Goal: Task Accomplishment & Management: Complete application form

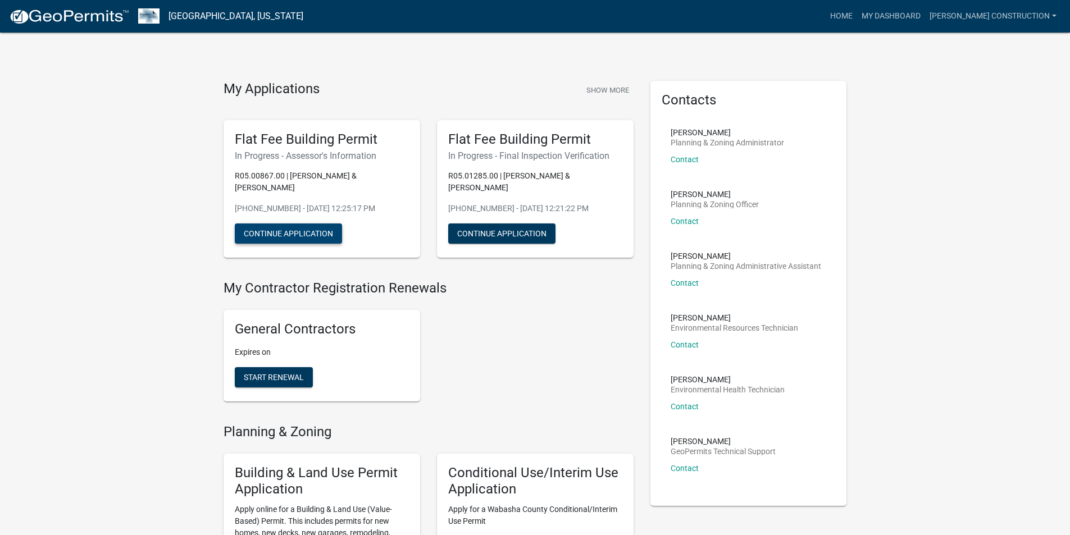
click at [316, 234] on button "Continue Application" at bounding box center [288, 234] width 107 height 20
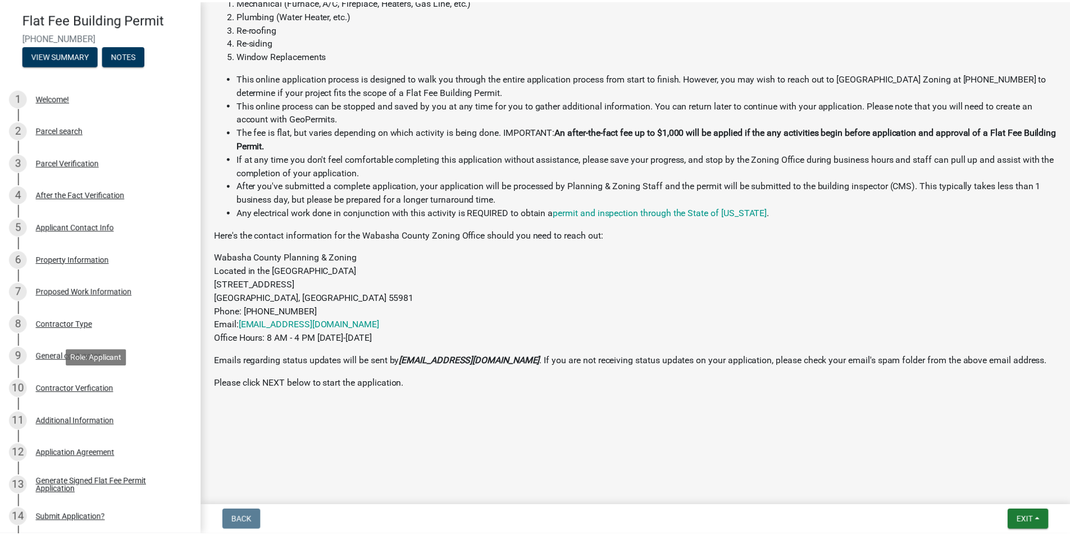
scroll to position [290, 0]
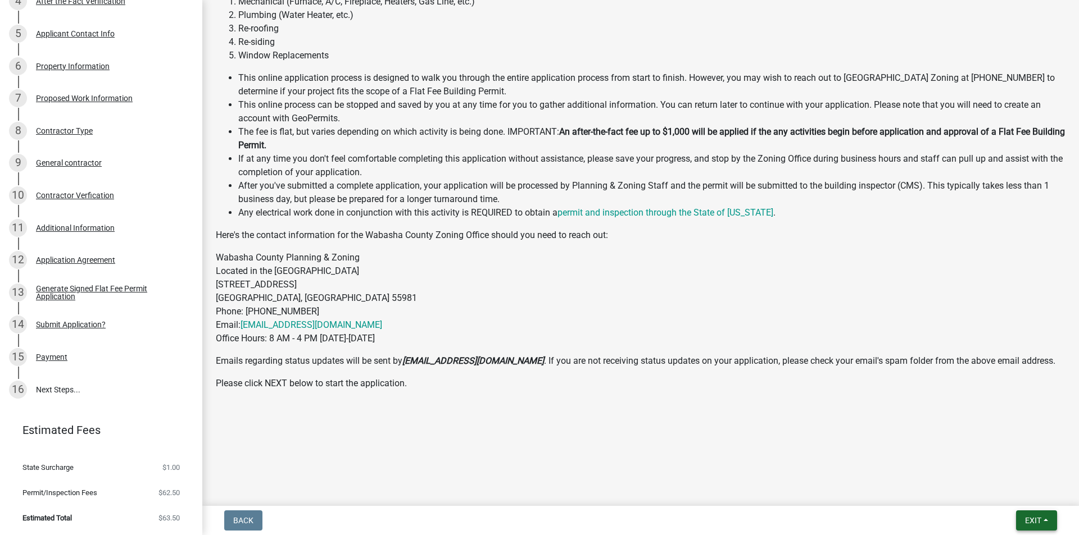
click at [1035, 521] on span "Exit" at bounding box center [1033, 520] width 16 height 9
click at [1013, 492] on button "Save & Exit" at bounding box center [1012, 491] width 90 height 27
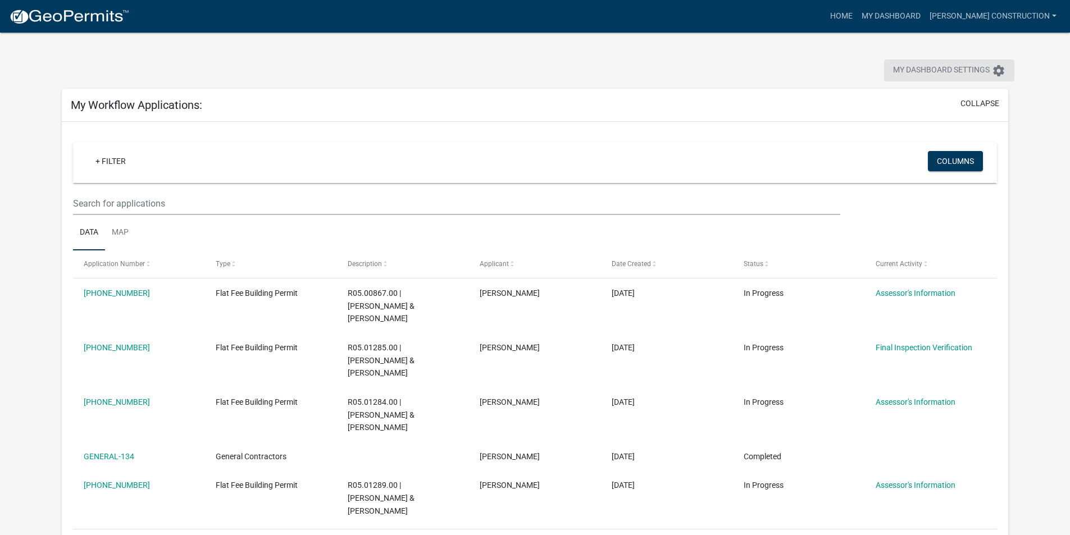
click at [923, 70] on span "My Dashboard Settings" at bounding box center [941, 70] width 97 height 13
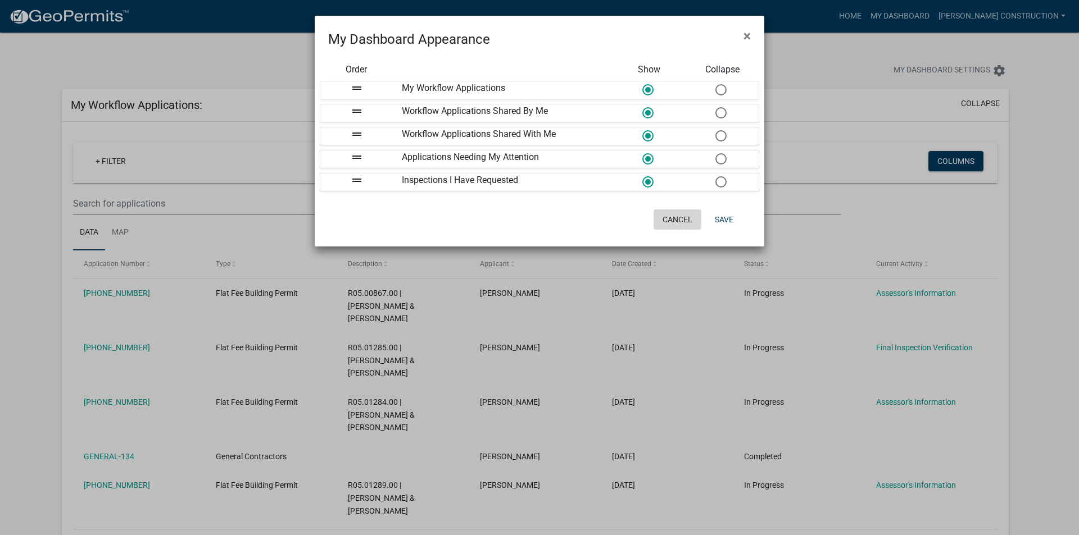
click at [680, 220] on button "Cancel" at bounding box center [677, 220] width 48 height 20
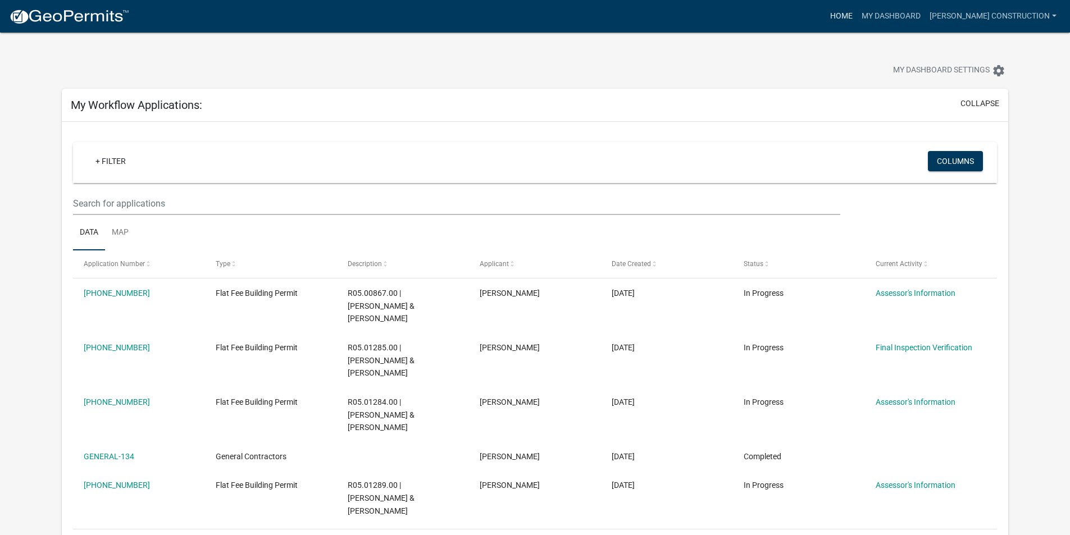
click at [848, 16] on link "Home" at bounding box center [841, 16] width 31 height 21
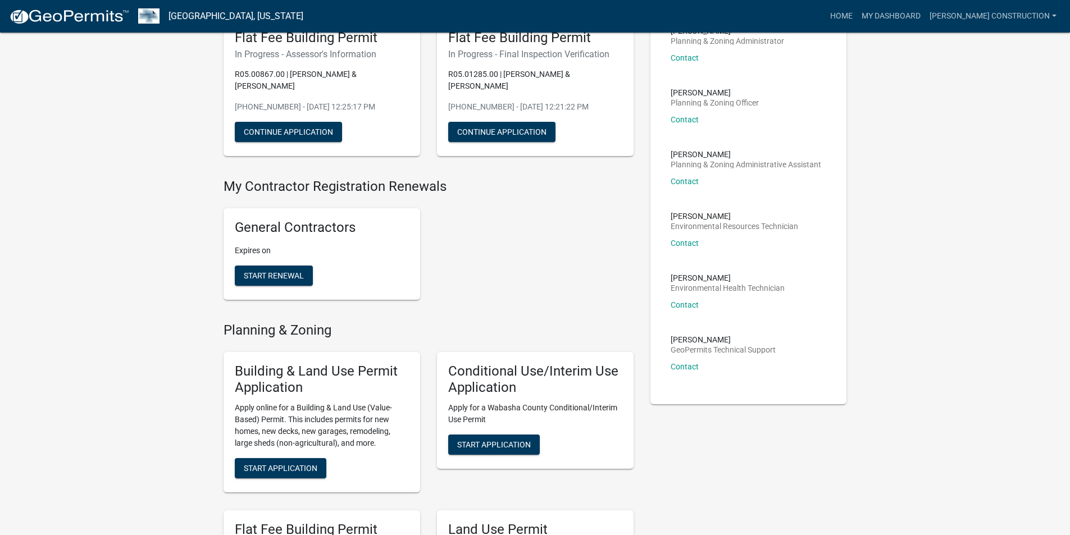
scroll to position [225, 0]
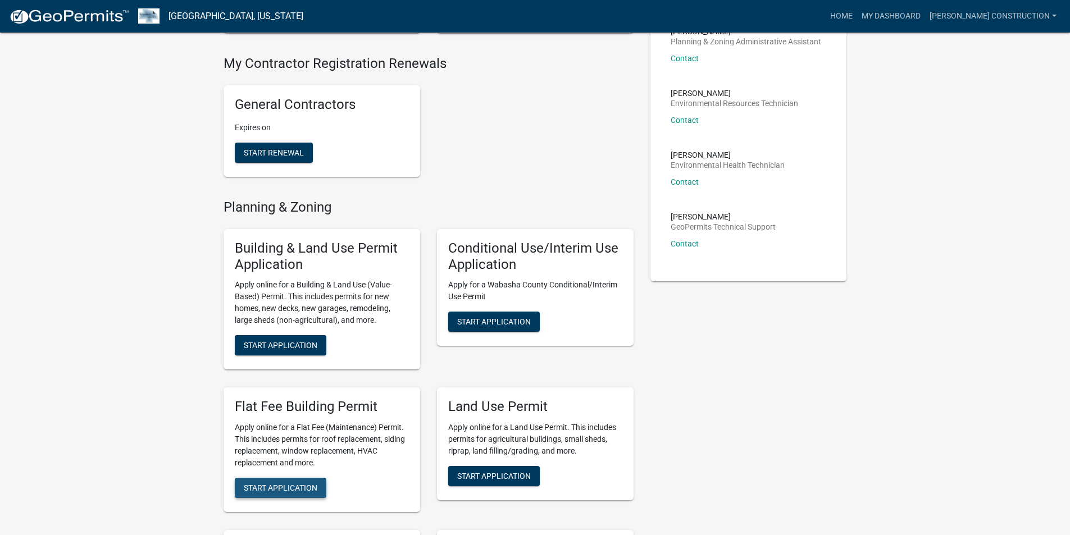
click at [290, 488] on span "Start Application" at bounding box center [281, 488] width 74 height 9
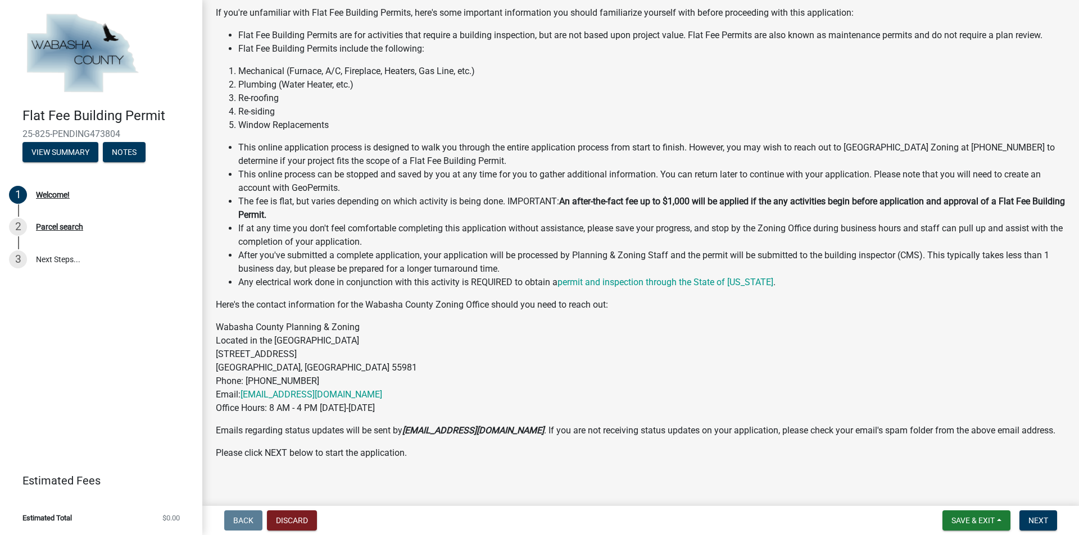
scroll to position [113, 0]
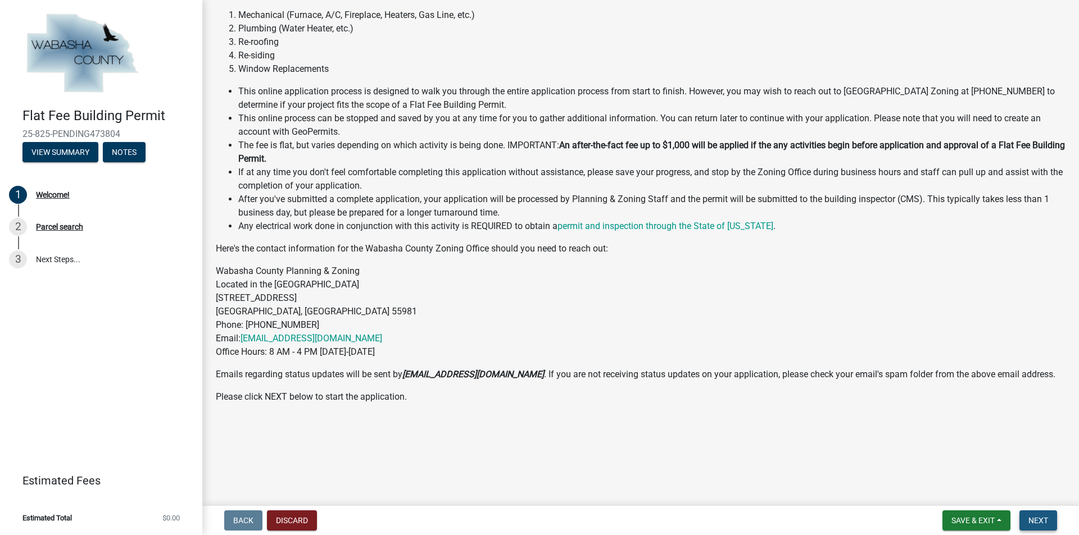
click at [1038, 521] on span "Next" at bounding box center [1038, 520] width 20 height 9
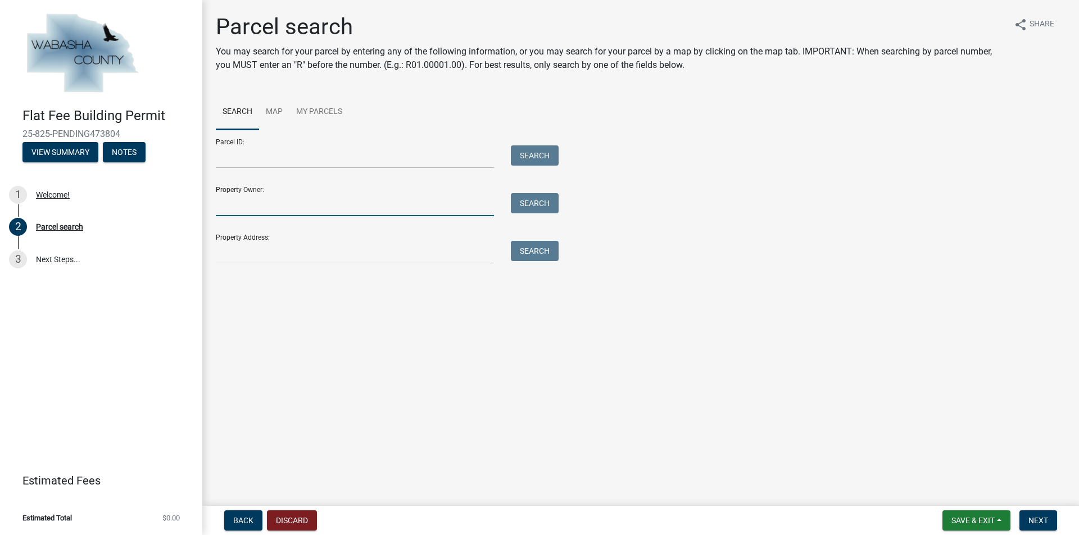
click at [238, 204] on input "Property Owner:" at bounding box center [355, 204] width 278 height 23
type input "[PERSON_NAME]"
click at [525, 207] on button "Search" at bounding box center [535, 203] width 48 height 20
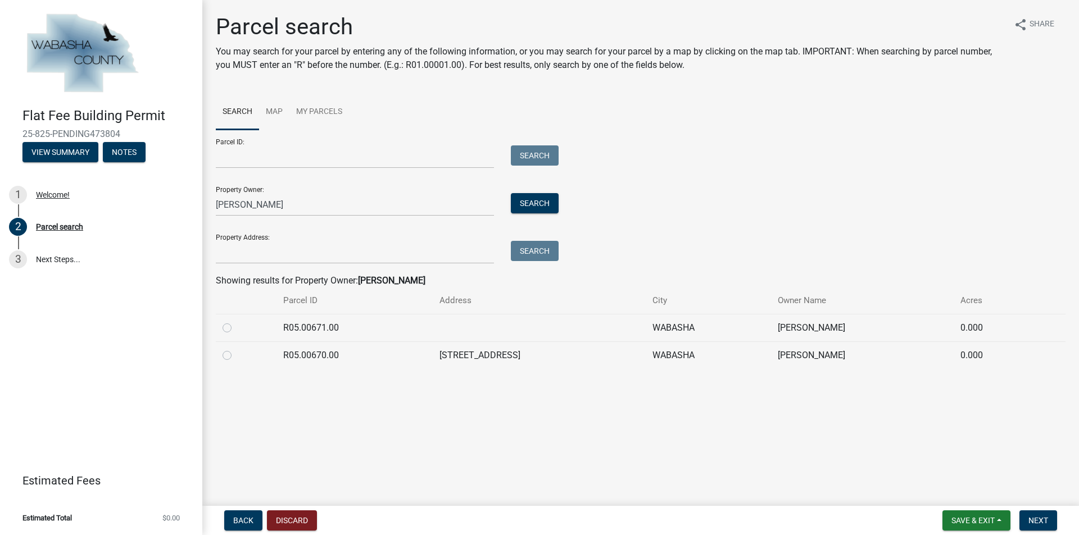
click at [236, 349] on label at bounding box center [236, 349] width 0 height 0
click at [236, 356] on input "radio" at bounding box center [239, 352] width 7 height 7
radio input "true"
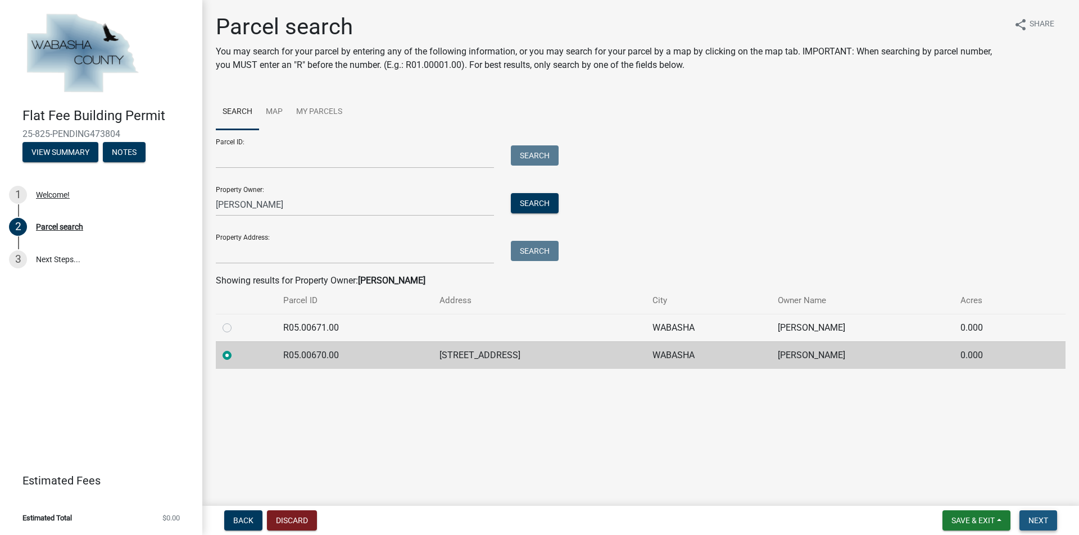
click at [1037, 520] on span "Next" at bounding box center [1038, 520] width 20 height 9
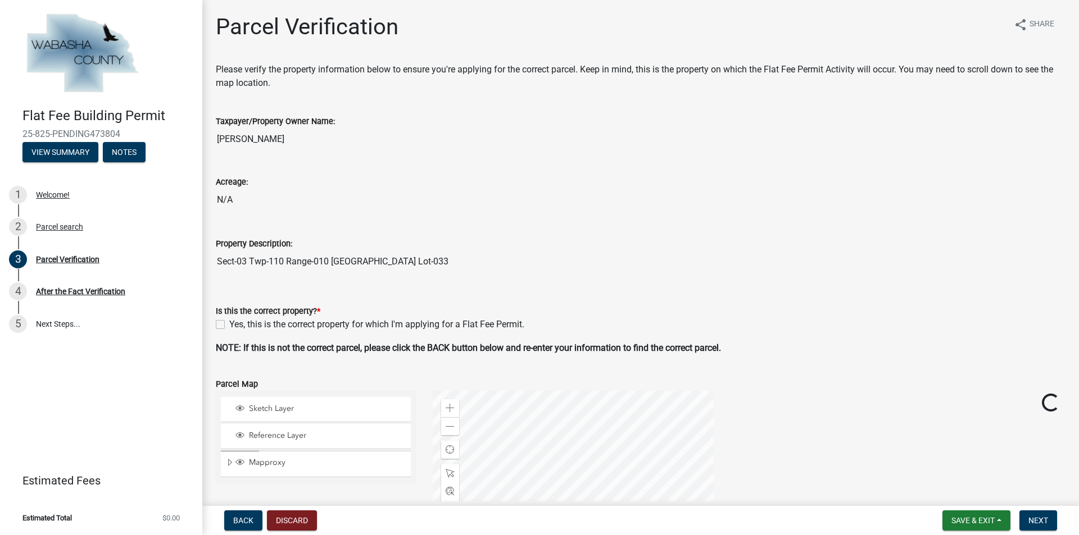
click at [229, 325] on label "Yes, this is the correct property for which I'm applying for a Flat Fee Permit." at bounding box center [376, 324] width 295 height 13
click at [229, 325] on input "Yes, this is the correct property for which I'm applying for a Flat Fee Permit." at bounding box center [232, 321] width 7 height 7
checkbox input "true"
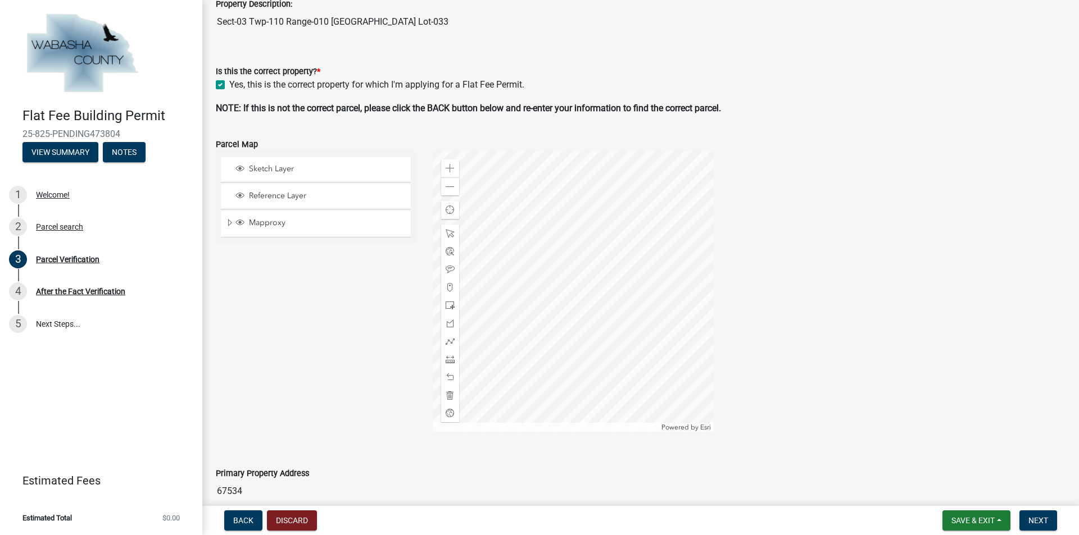
scroll to position [317, 0]
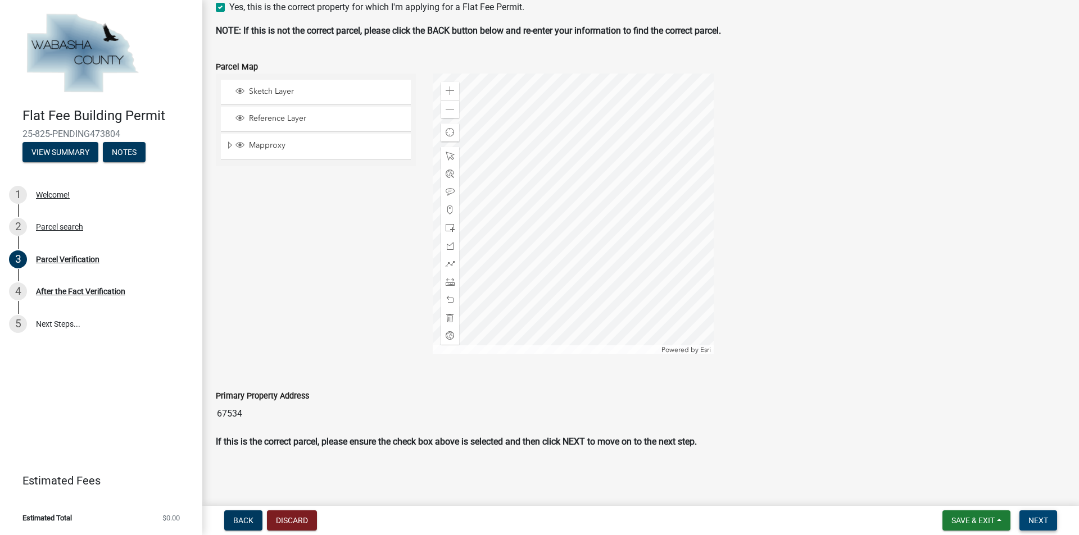
click at [1040, 522] on span "Next" at bounding box center [1038, 520] width 20 height 9
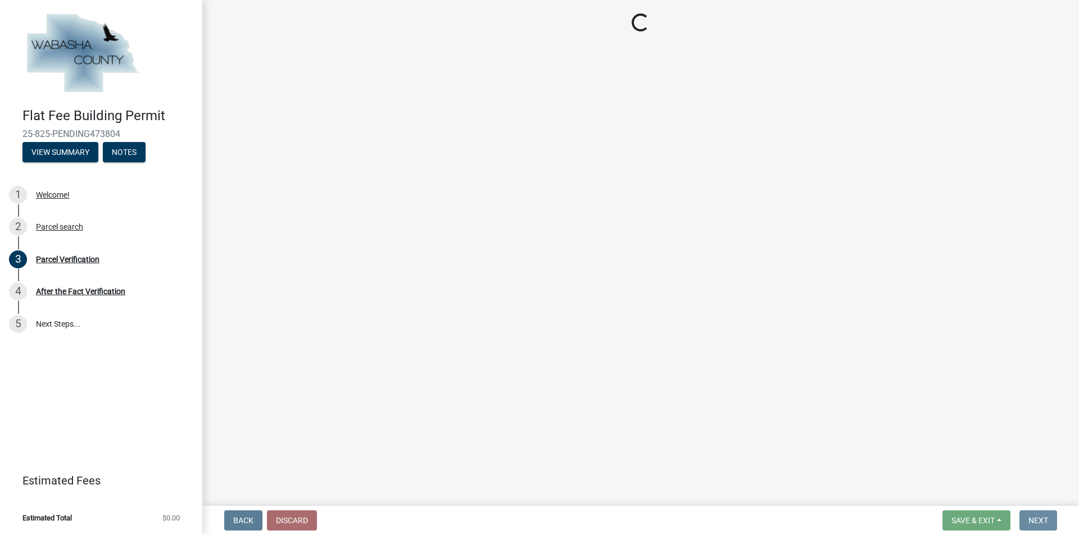
scroll to position [0, 0]
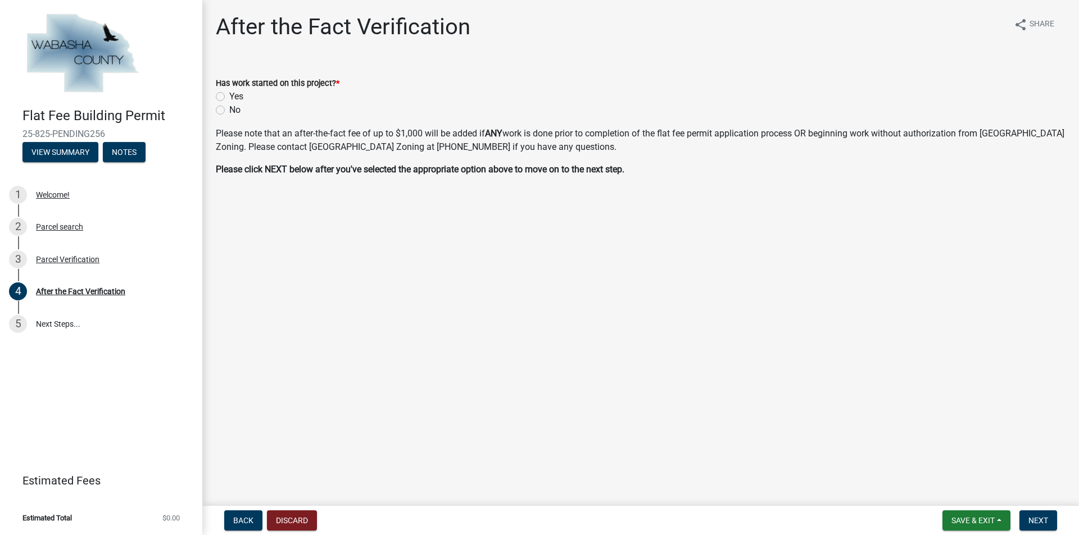
click at [229, 111] on label "No" at bounding box center [234, 109] width 11 height 13
click at [229, 111] on input "No" at bounding box center [232, 106] width 7 height 7
radio input "true"
click at [1041, 519] on span "Next" at bounding box center [1038, 520] width 20 height 9
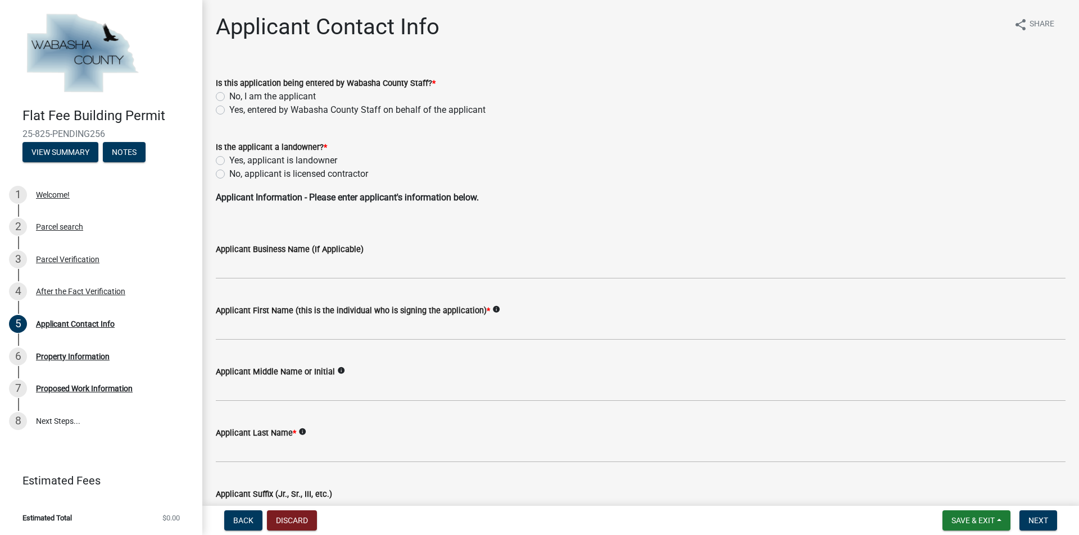
click at [229, 95] on label "No, I am the applicant" at bounding box center [272, 96] width 87 height 13
click at [229, 95] on input "No, I am the applicant" at bounding box center [232, 93] width 7 height 7
radio input "true"
click at [229, 175] on label "No, applicant is licensed contractor" at bounding box center [298, 173] width 139 height 13
click at [229, 175] on input "No, applicant is licensed contractor" at bounding box center [232, 170] width 7 height 7
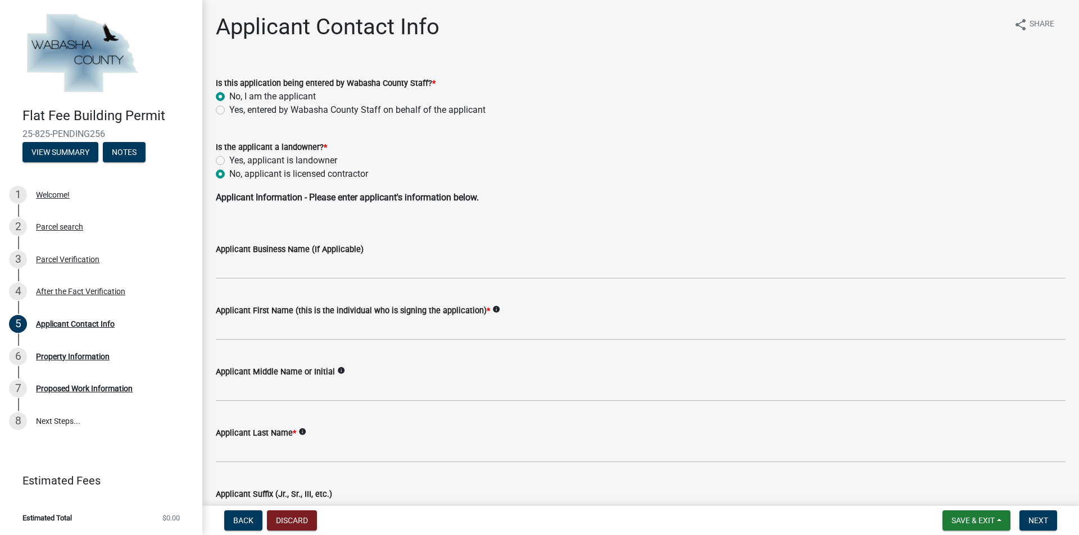
radio input "true"
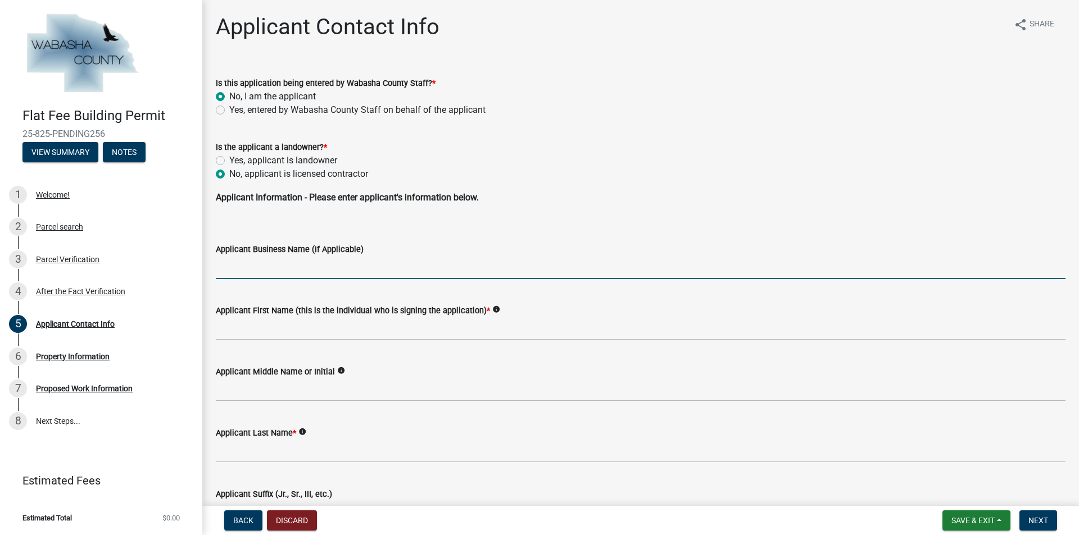
click at [243, 271] on input "Applicant Business Name (If Applicable)" at bounding box center [640, 267] width 849 height 23
type input "[PERSON_NAME] Construction"
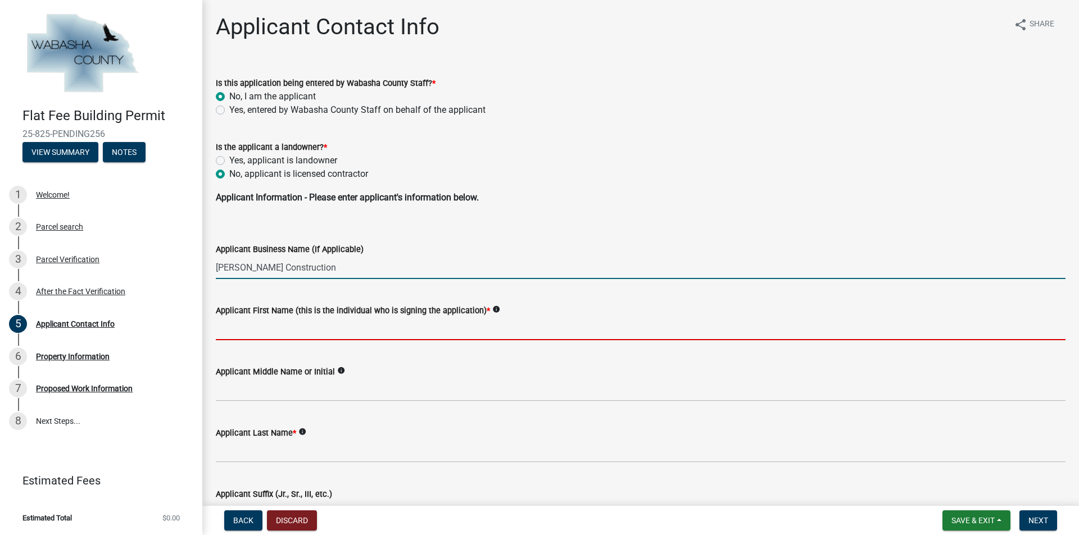
click at [247, 329] on input "Applicant First Name (this is the individual who is signing the application) *" at bounding box center [640, 328] width 849 height 23
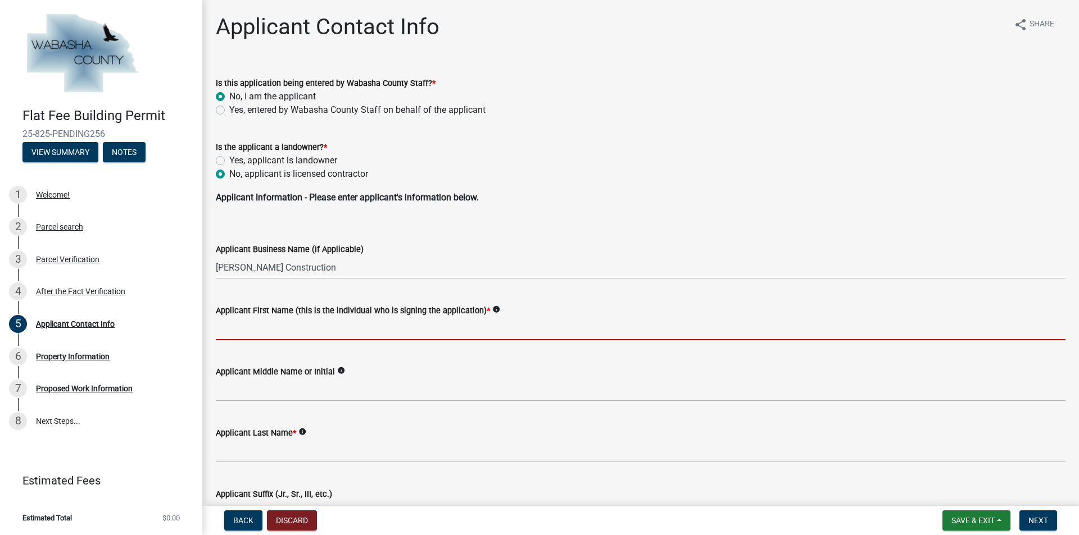
type input "[PERSON_NAME]"
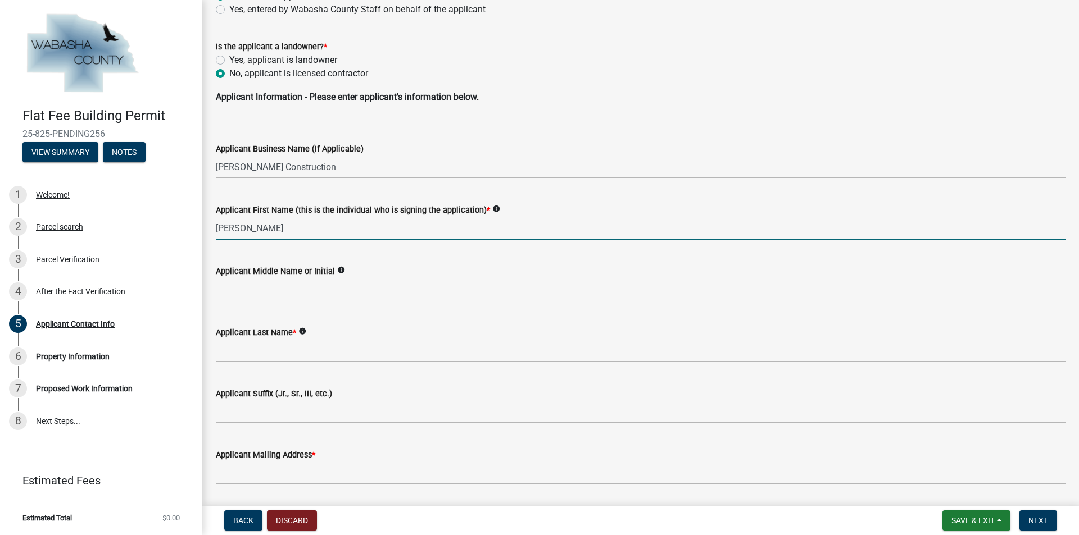
scroll to position [112, 0]
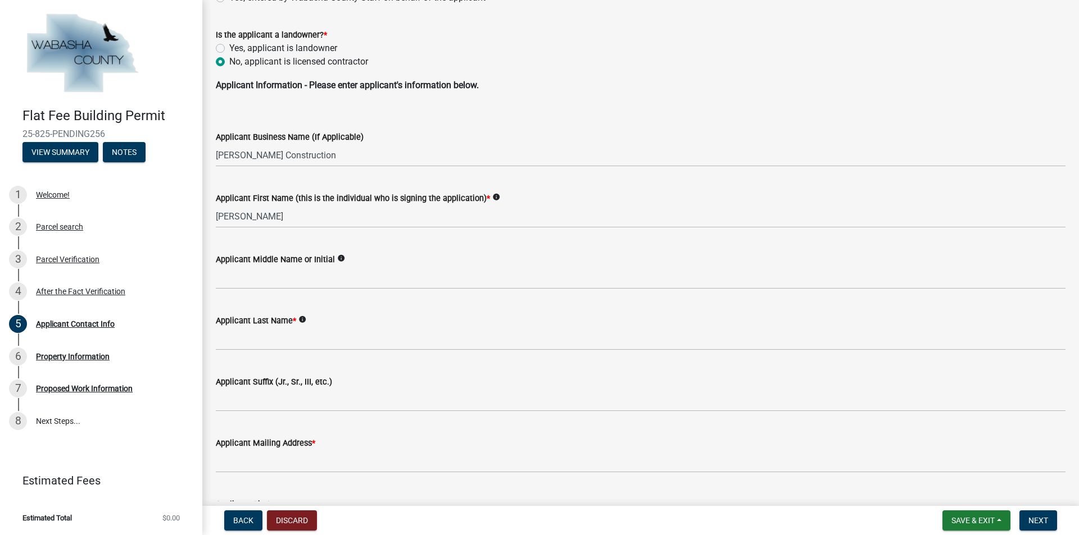
click at [237, 261] on label "Applicant Middle Name or Initial" at bounding box center [275, 260] width 119 height 8
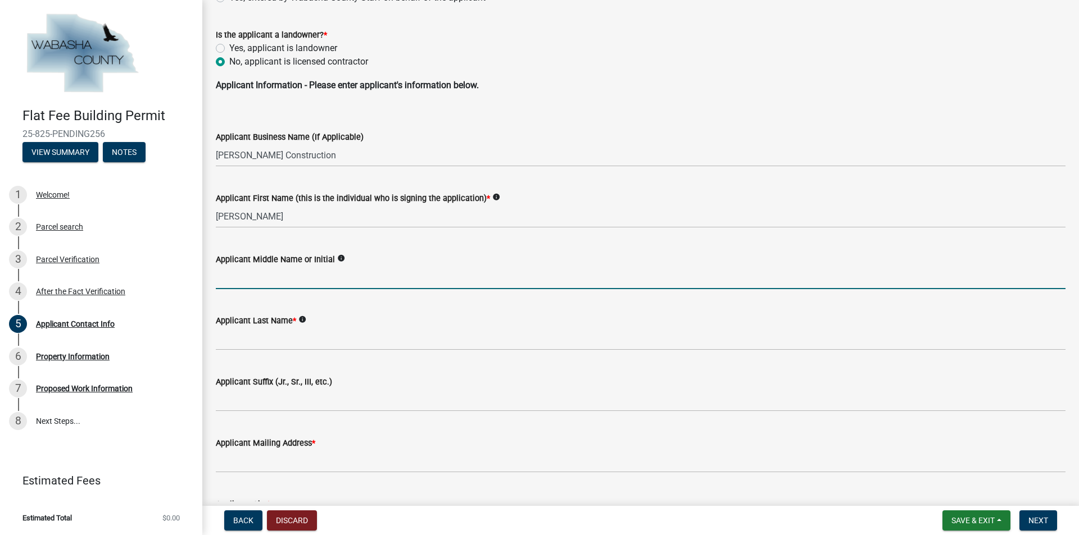
click at [237, 266] on input "Applicant Middle Name or Initial" at bounding box center [640, 277] width 849 height 23
click at [236, 275] on input "Applicant Middle Name or Initial" at bounding box center [640, 277] width 849 height 23
type input "W"
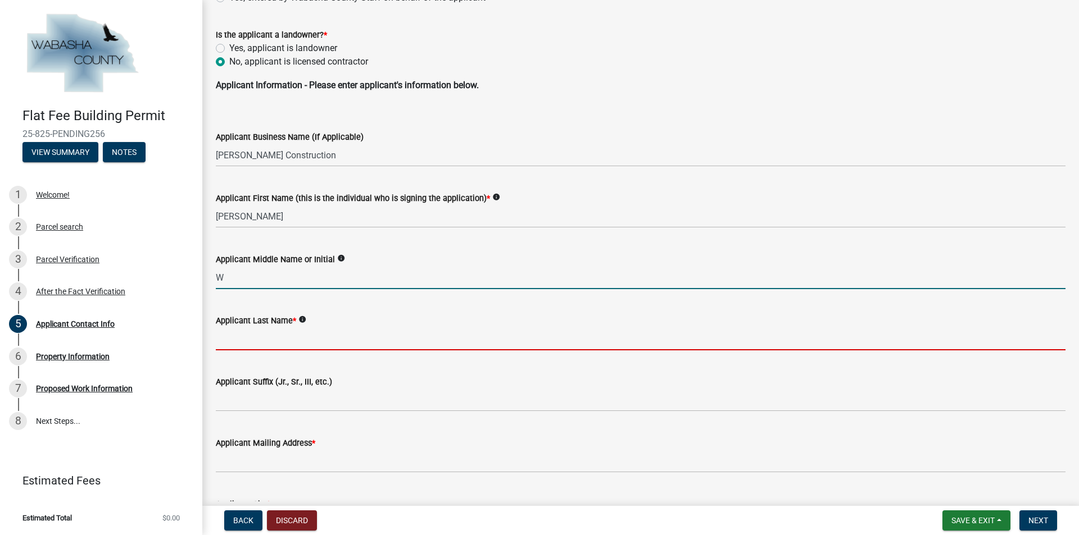
click at [234, 343] on input "Applicant Last Name *" at bounding box center [640, 339] width 849 height 23
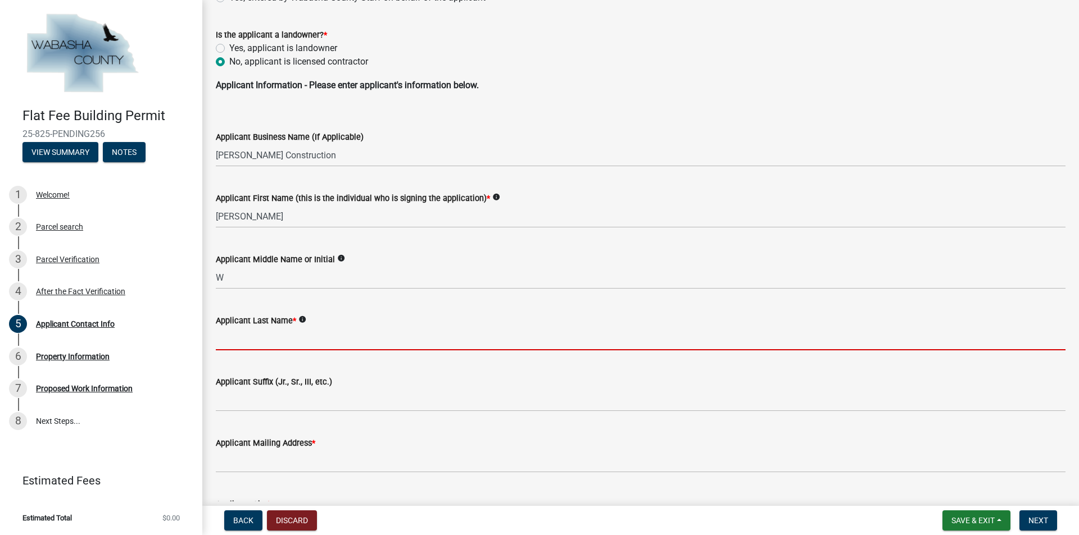
type input "Fitch"
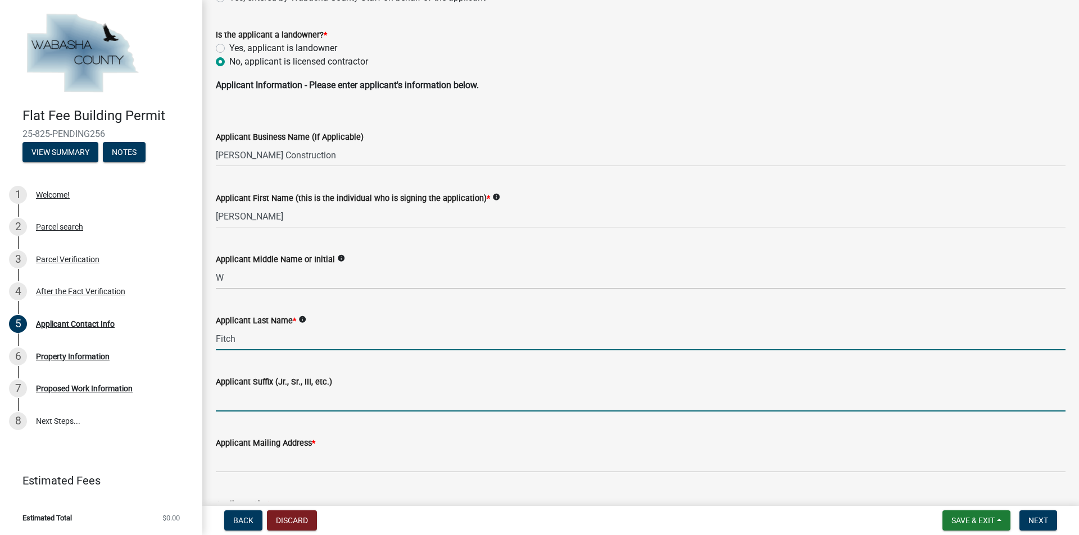
click at [234, 404] on input "Applicant Suffix (Jr., Sr., III, etc.)" at bounding box center [640, 400] width 849 height 23
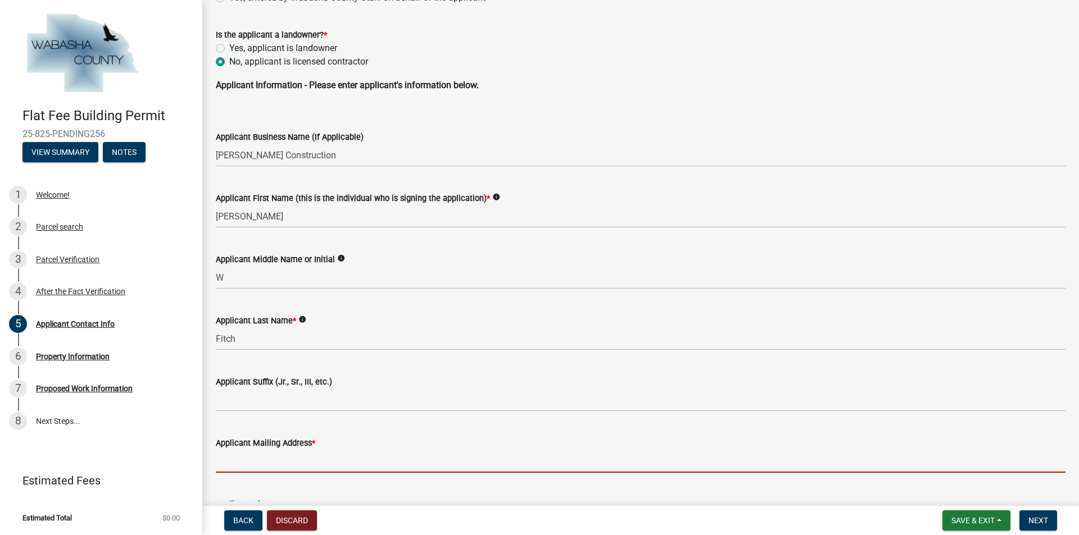
click at [250, 453] on input "Applicant Mailing Address *" at bounding box center [640, 461] width 849 height 23
type input "[STREET_ADDRESS]"
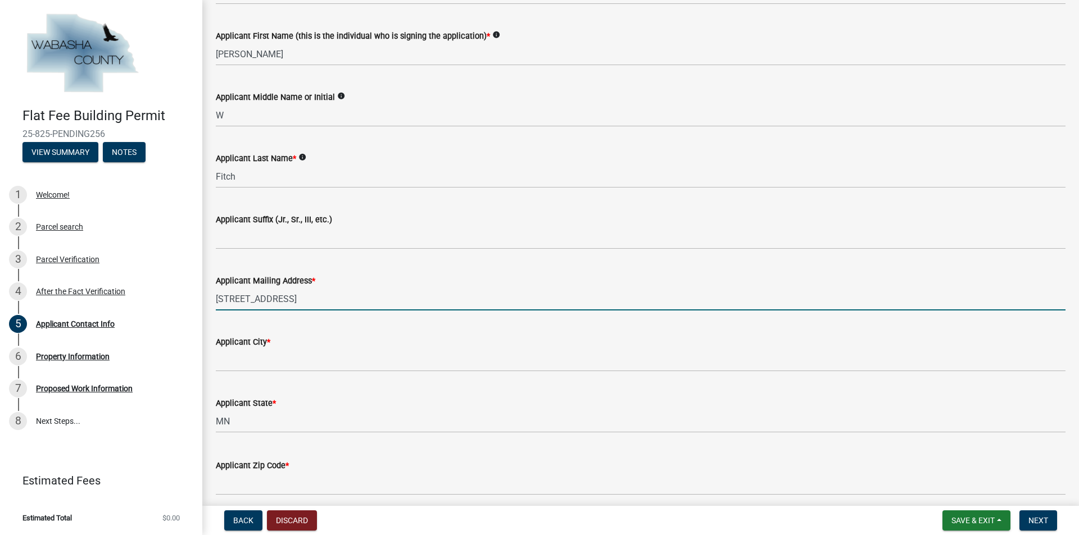
scroll to position [281, 0]
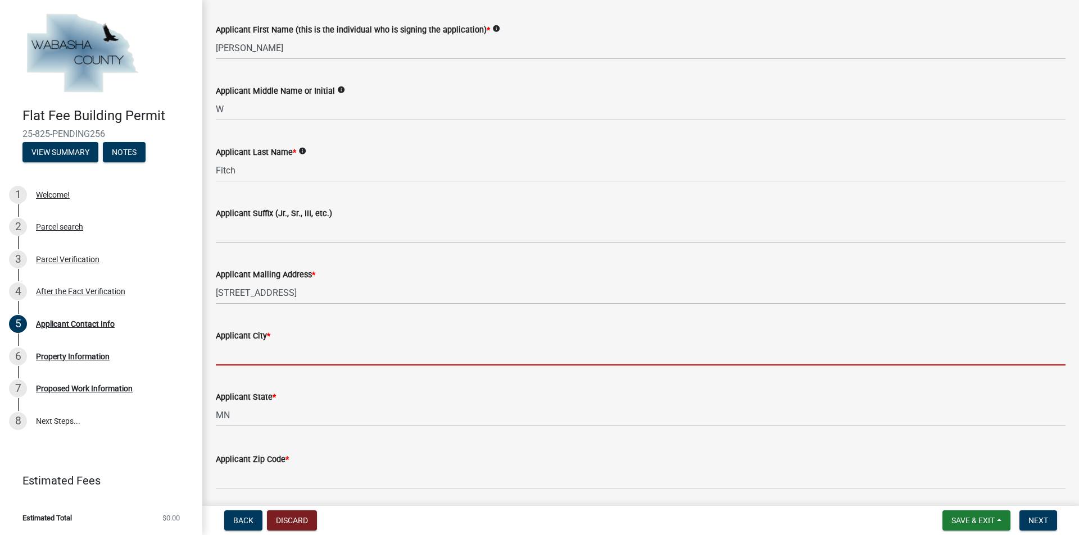
click at [258, 357] on input "Applicant City *" at bounding box center [640, 354] width 849 height 23
type input "[GEOGRAPHIC_DATA]"
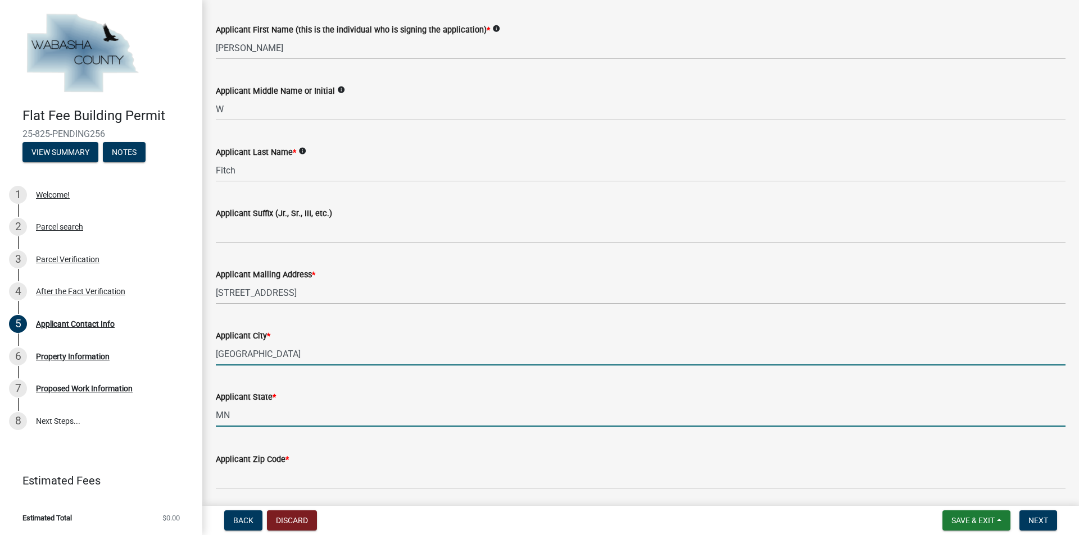
click at [258, 416] on input "MN" at bounding box center [640, 415] width 849 height 23
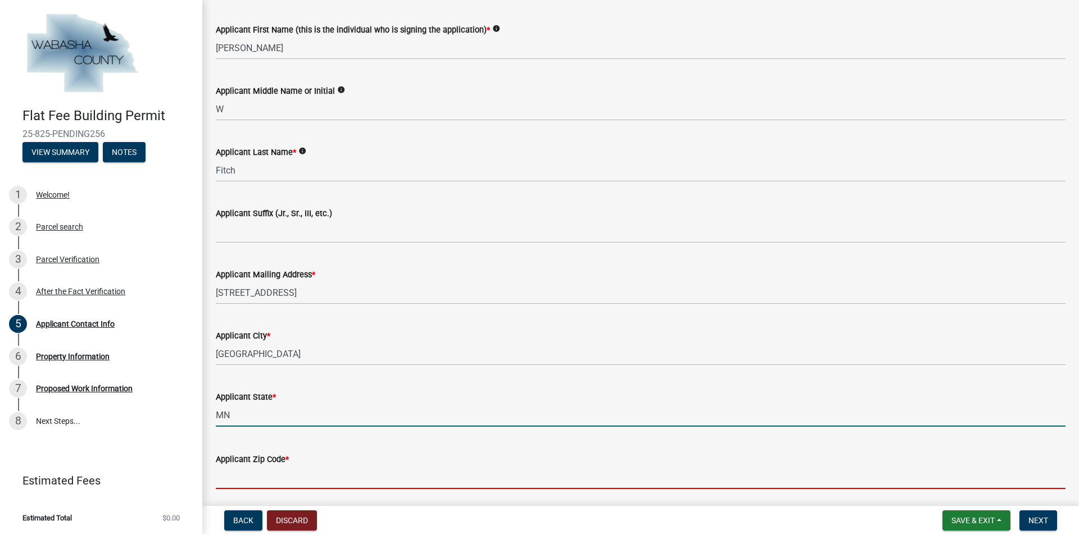
click at [289, 477] on input "Applicant Zip Code *" at bounding box center [640, 477] width 849 height 23
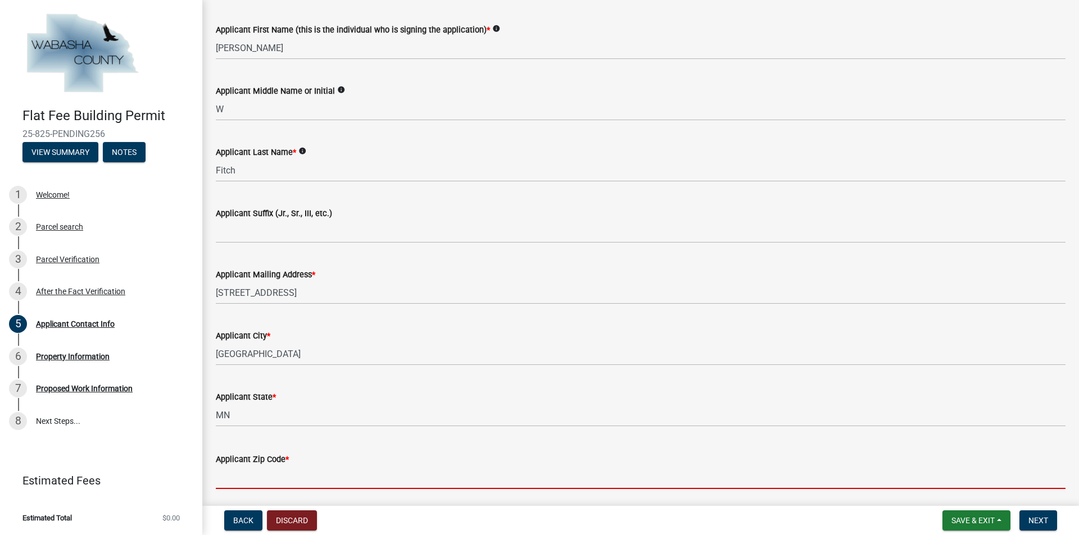
type input "55901"
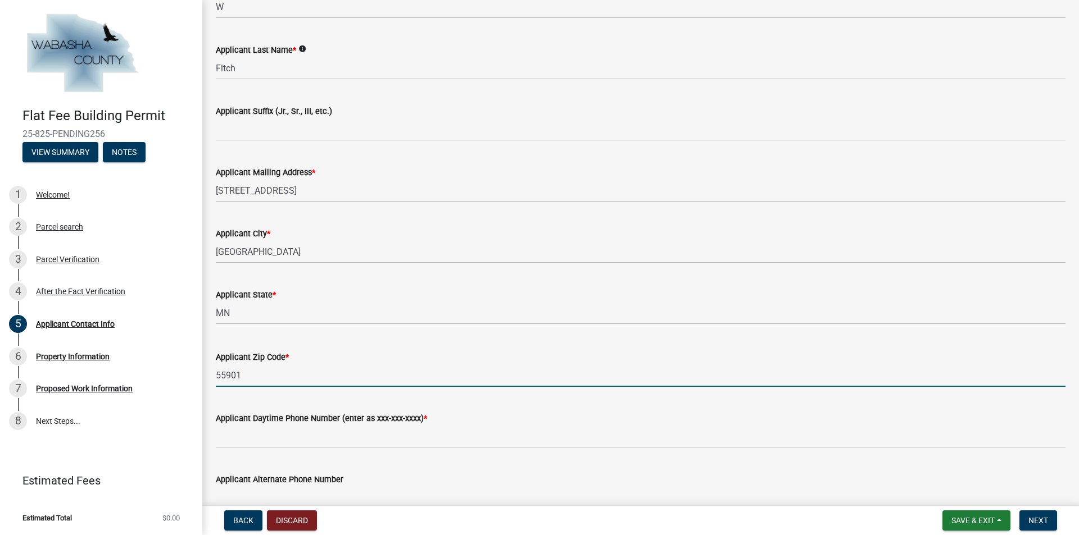
scroll to position [506, 0]
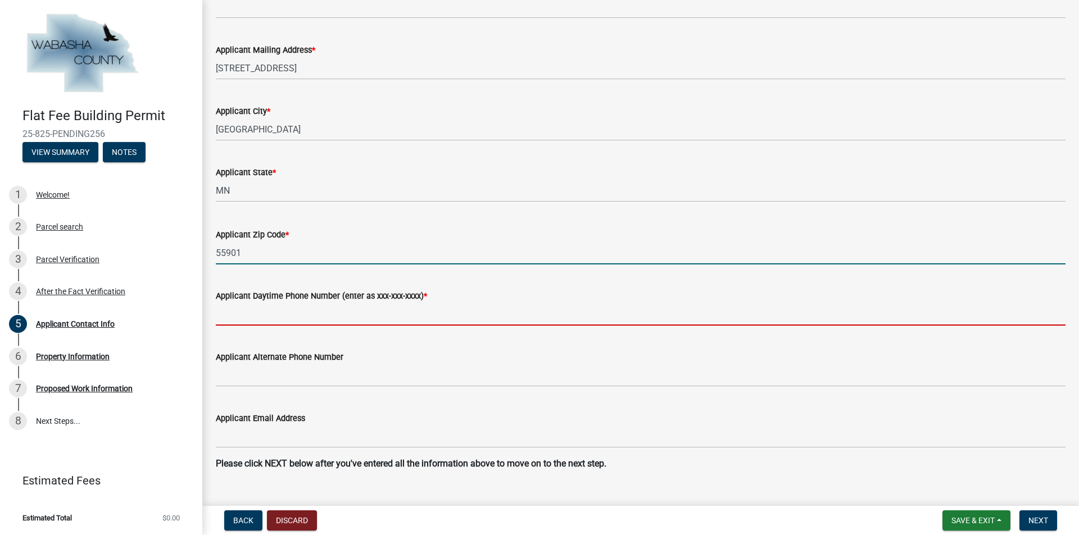
click at [262, 317] on input "Applicant Daytime Phone Number (enter as xxx-xxx-xxxx) *" at bounding box center [640, 314] width 849 height 23
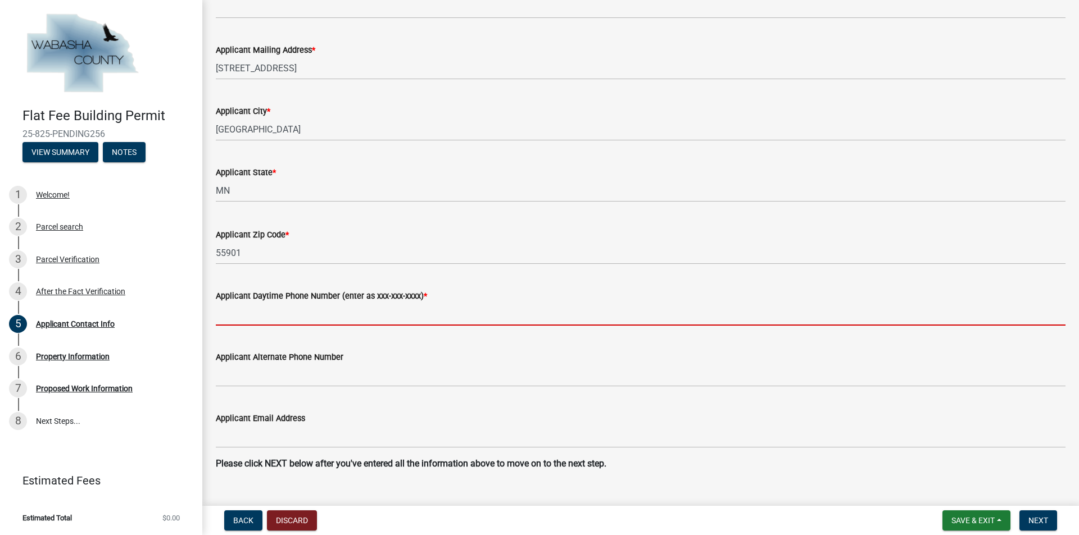
type input "[PHONE_NUMBER]"
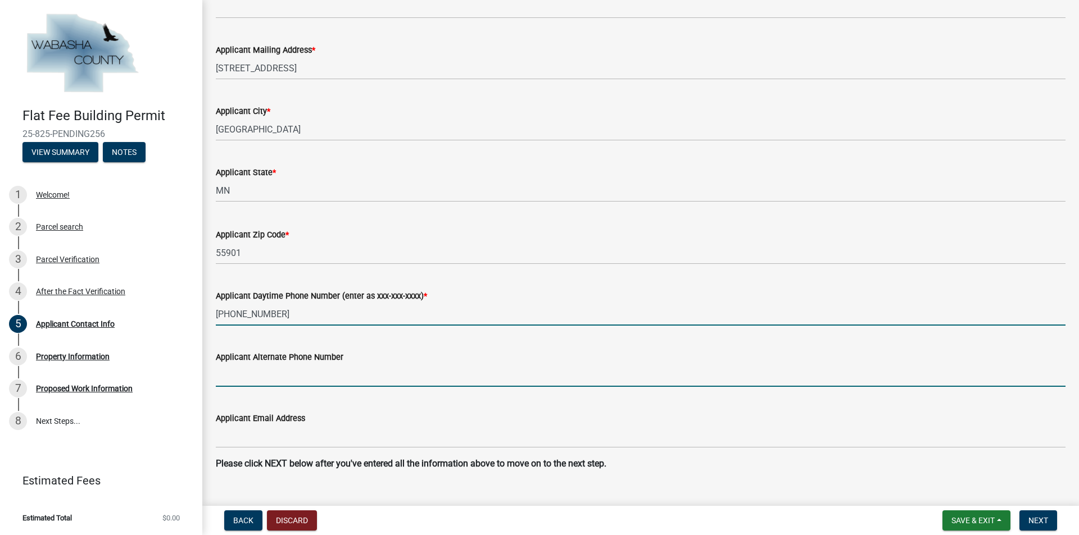
click at [243, 381] on input "Applicant Alternate Phone Number" at bounding box center [640, 375] width 849 height 23
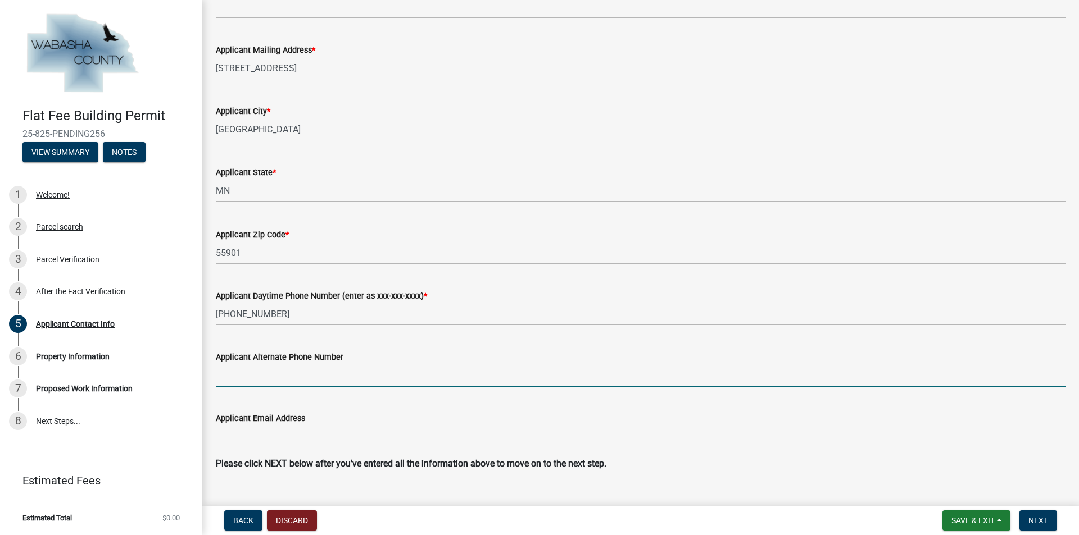
type input "[PHONE_NUMBER]"
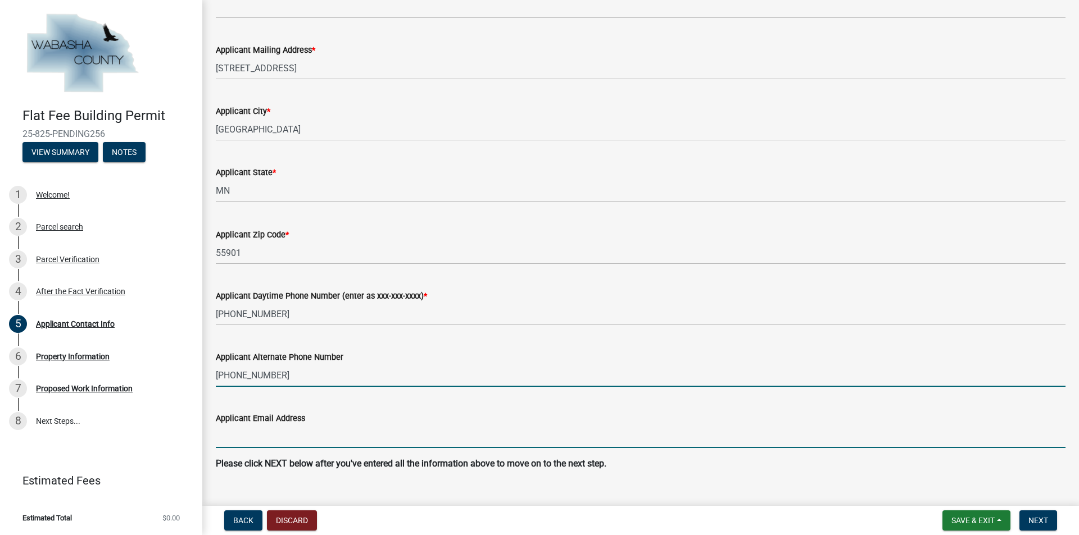
click at [245, 434] on input "Applicant Email Address" at bounding box center [640, 436] width 849 height 23
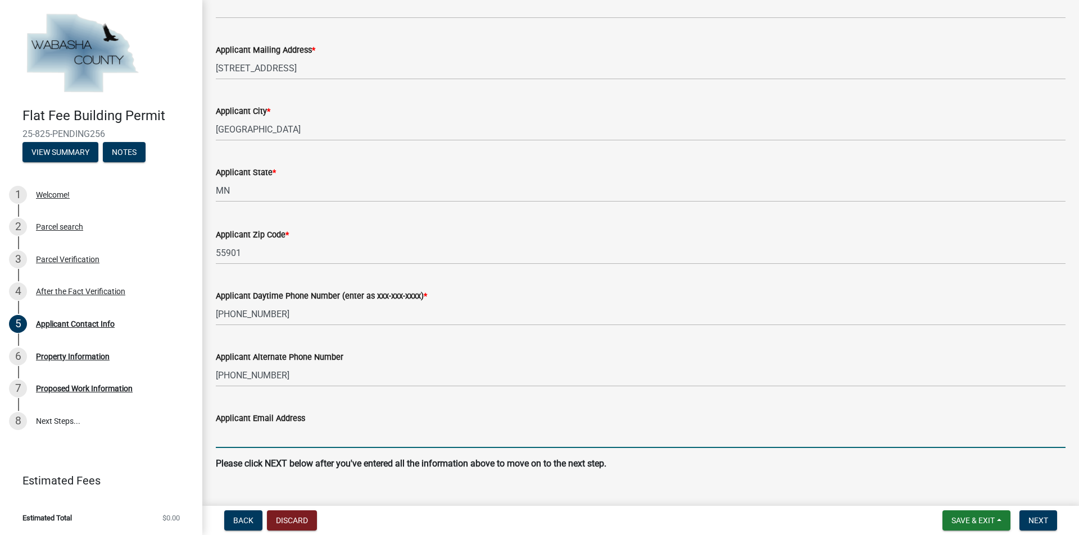
type input "[PERSON_NAME][EMAIL_ADDRESS][DOMAIN_NAME]"
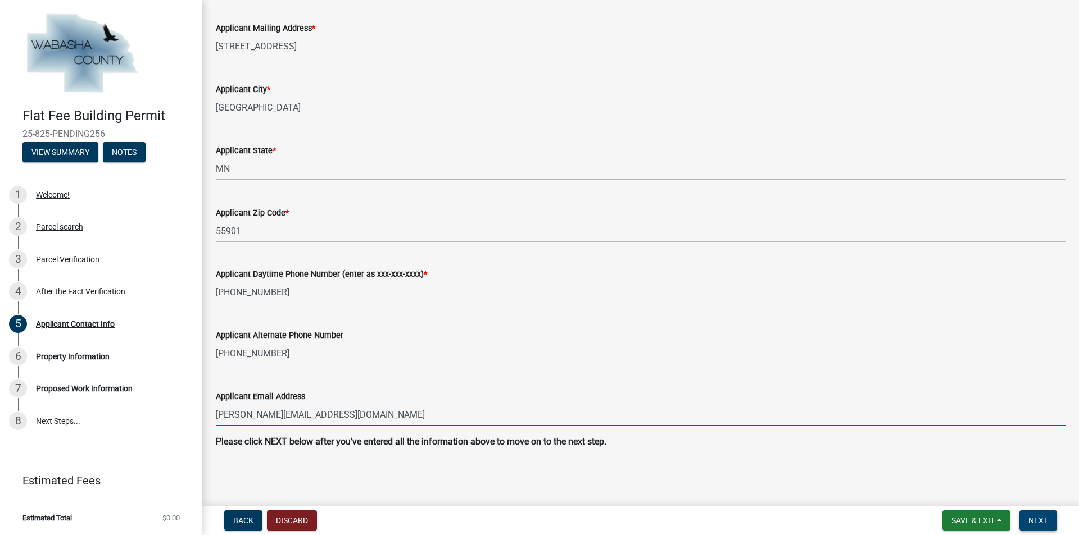
click at [1043, 518] on span "Next" at bounding box center [1038, 520] width 20 height 9
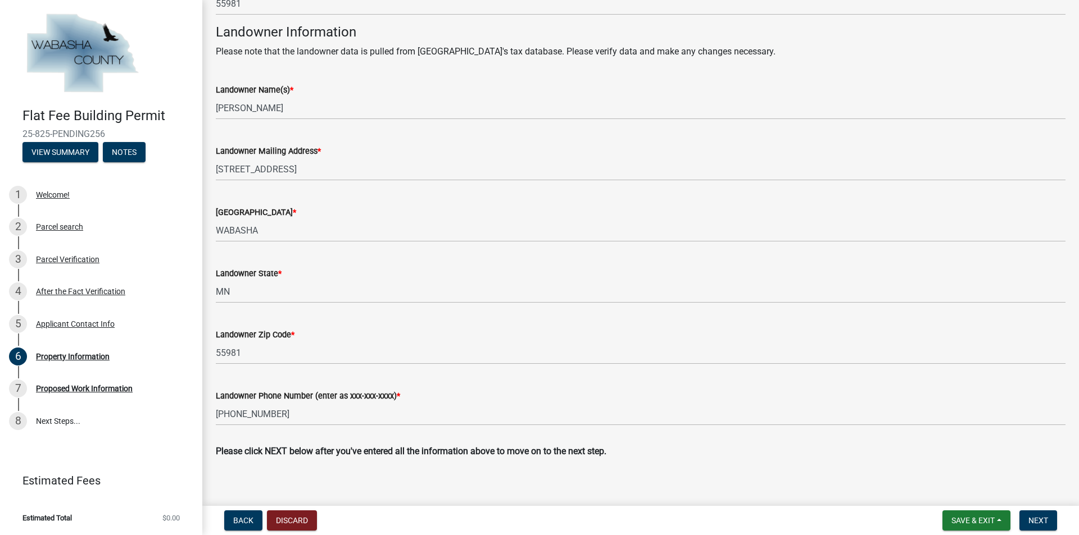
scroll to position [365, 0]
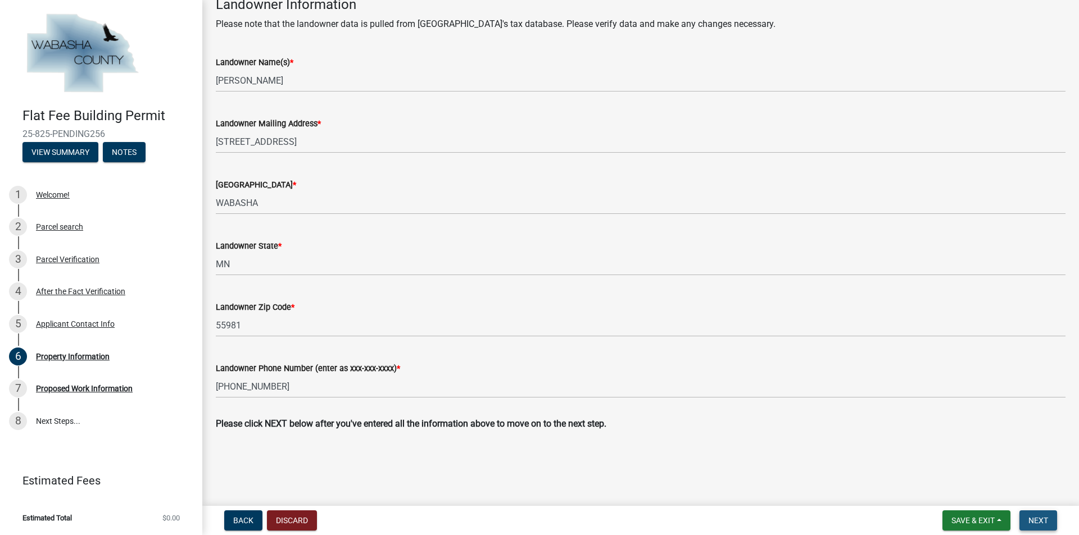
click at [1041, 523] on span "Next" at bounding box center [1038, 520] width 20 height 9
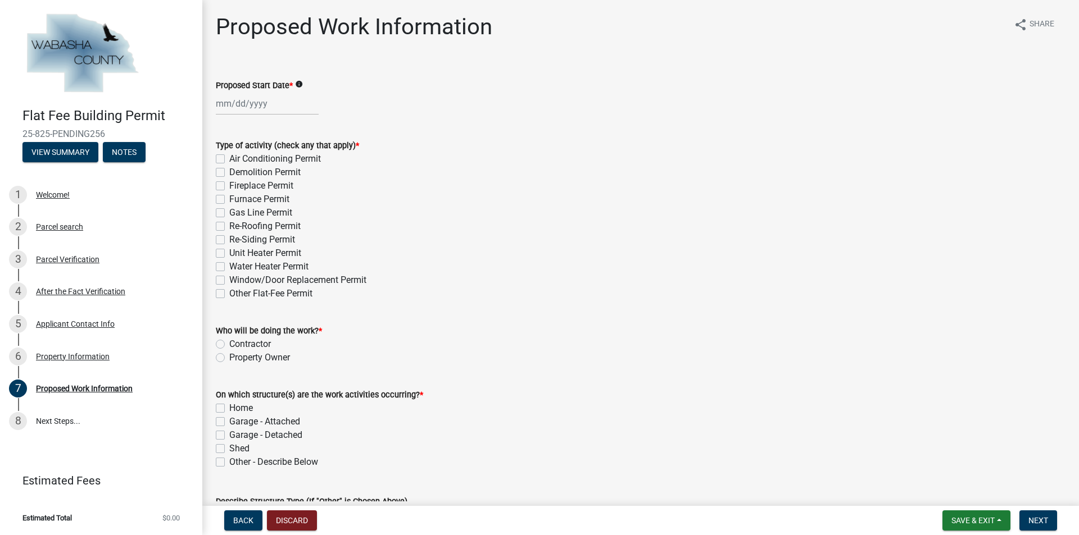
click at [229, 103] on div at bounding box center [267, 103] width 103 height 23
select select "9"
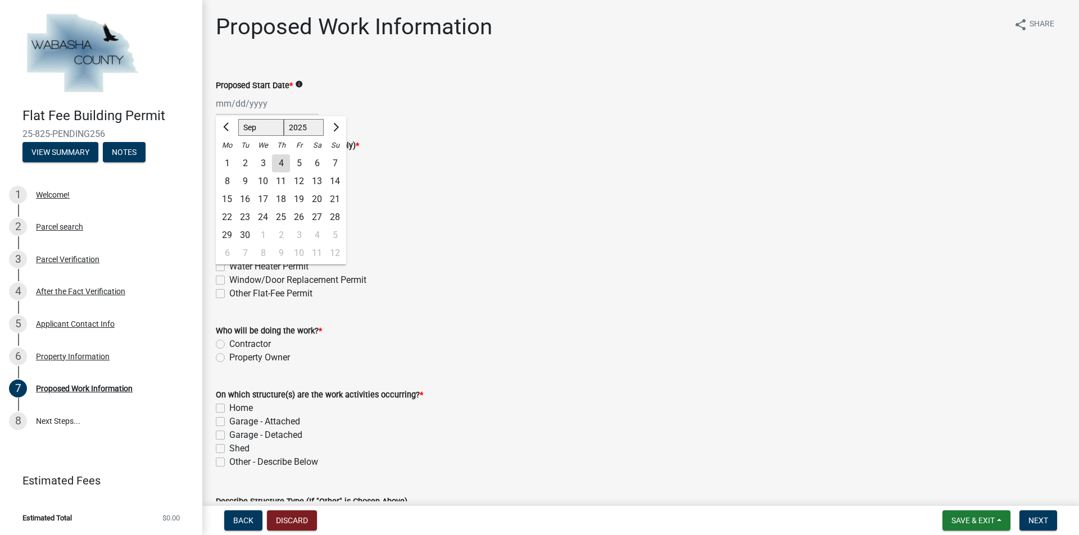
click at [244, 199] on div "16" at bounding box center [245, 199] width 18 height 18
type input "[DATE]"
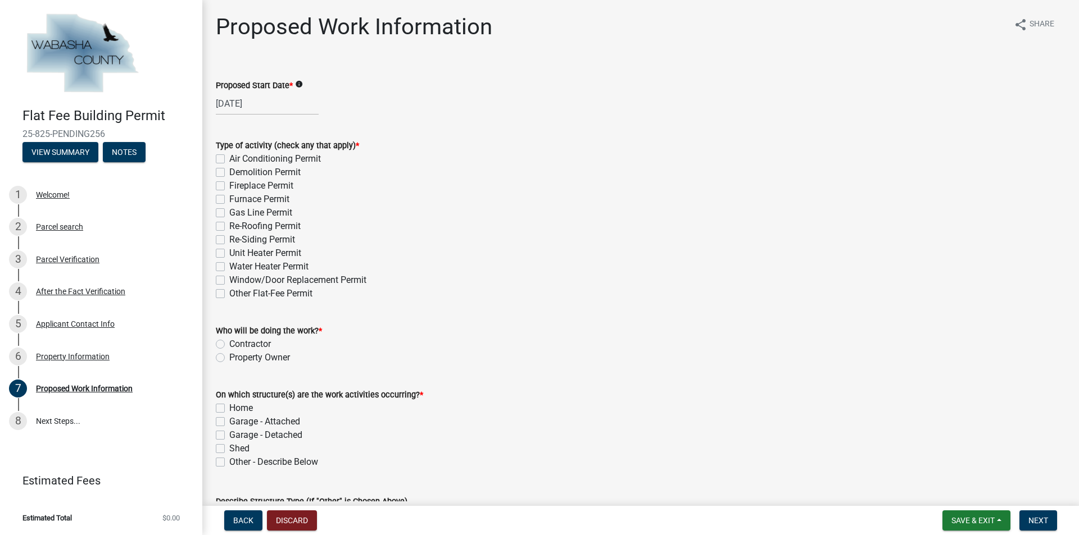
click at [229, 343] on label "Contractor" at bounding box center [250, 344] width 42 height 13
click at [229, 343] on input "Contractor" at bounding box center [232, 341] width 7 height 7
radio input "true"
click at [229, 407] on label "Home" at bounding box center [241, 408] width 24 height 13
click at [229, 407] on input "Home" at bounding box center [232, 405] width 7 height 7
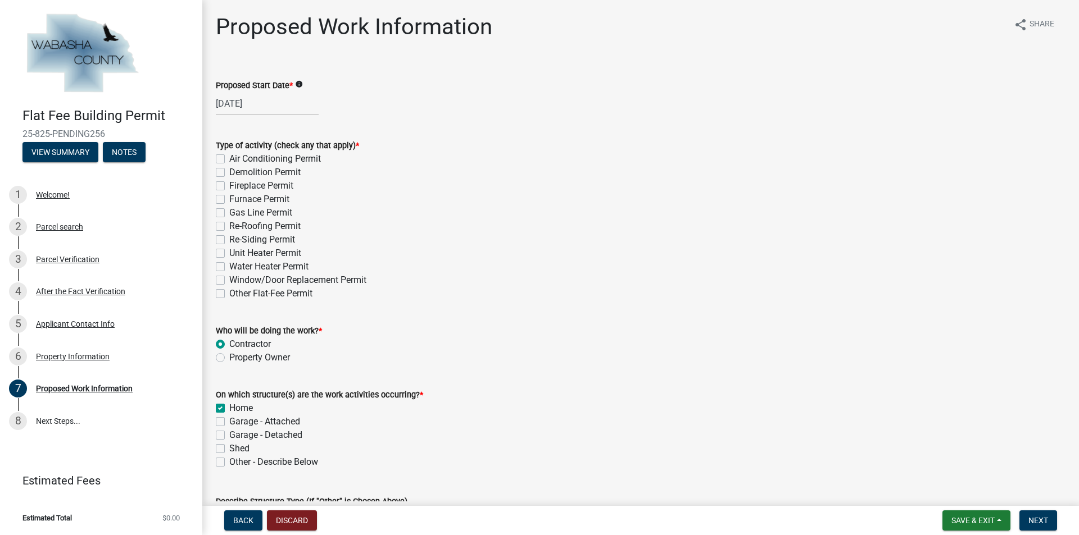
checkbox input "true"
checkbox input "false"
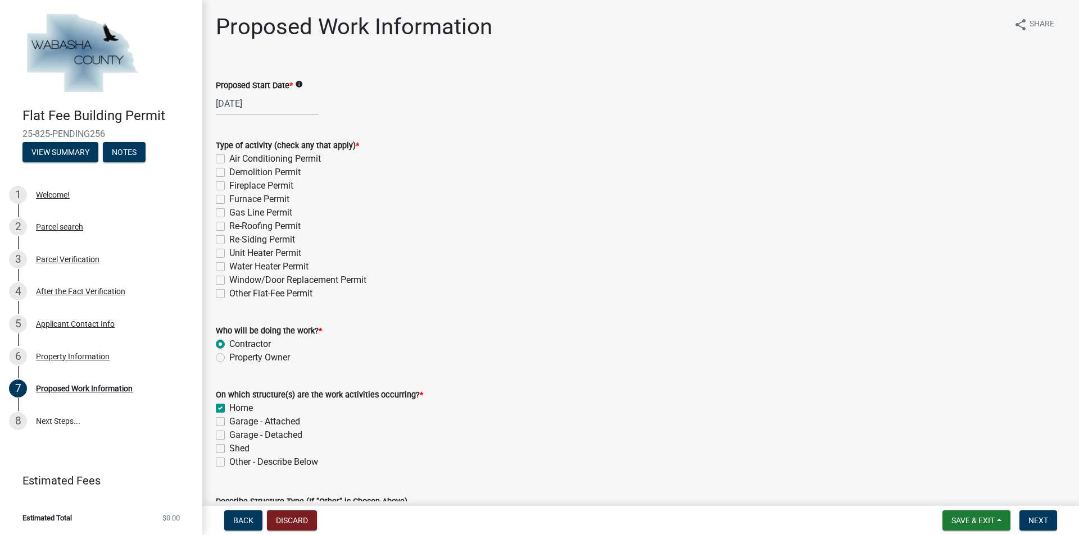
click at [229, 223] on label "Re-Roofing Permit" at bounding box center [264, 226] width 71 height 13
click at [229, 223] on input "Re-Roofing Permit" at bounding box center [232, 223] width 7 height 7
checkbox input "true"
checkbox input "false"
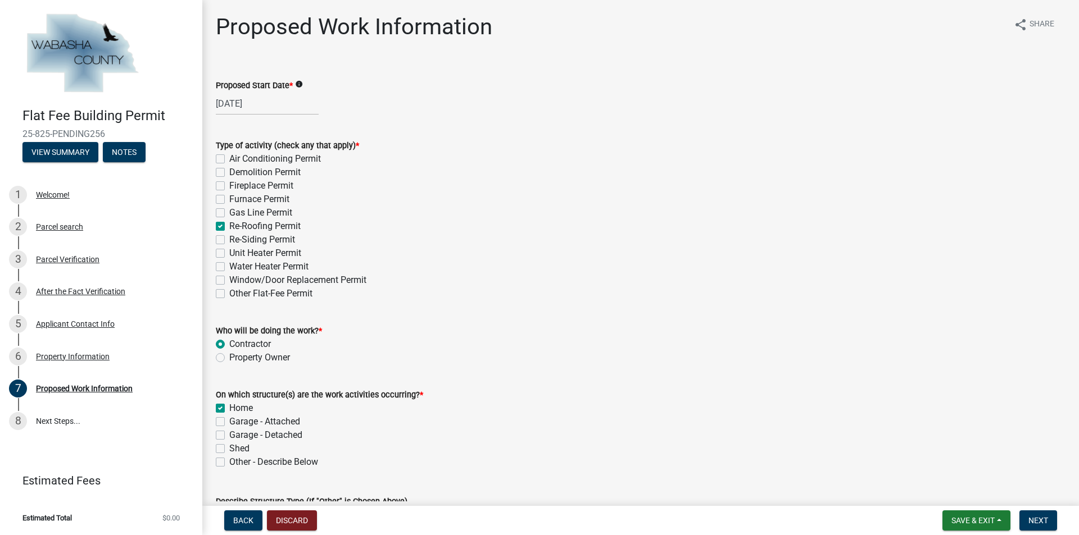
checkbox input "false"
checkbox input "true"
checkbox input "false"
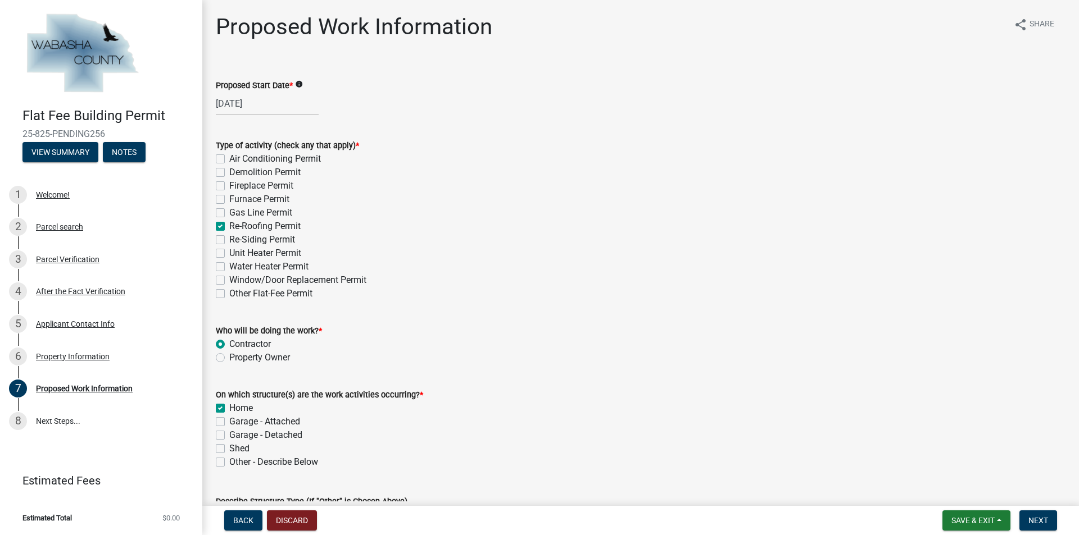
checkbox input "false"
click at [1044, 521] on span "Next" at bounding box center [1038, 520] width 20 height 9
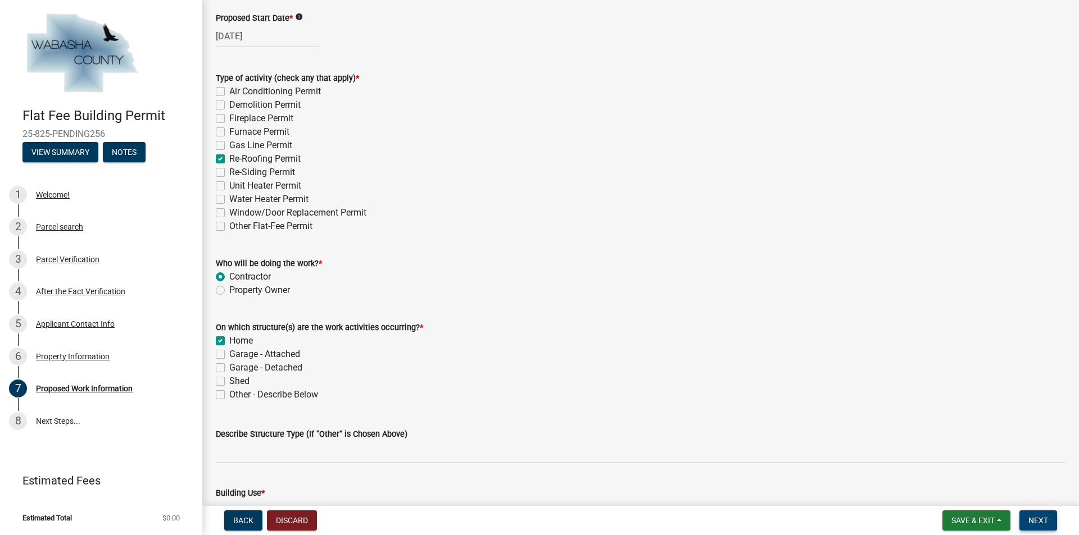
scroll to position [205, 0]
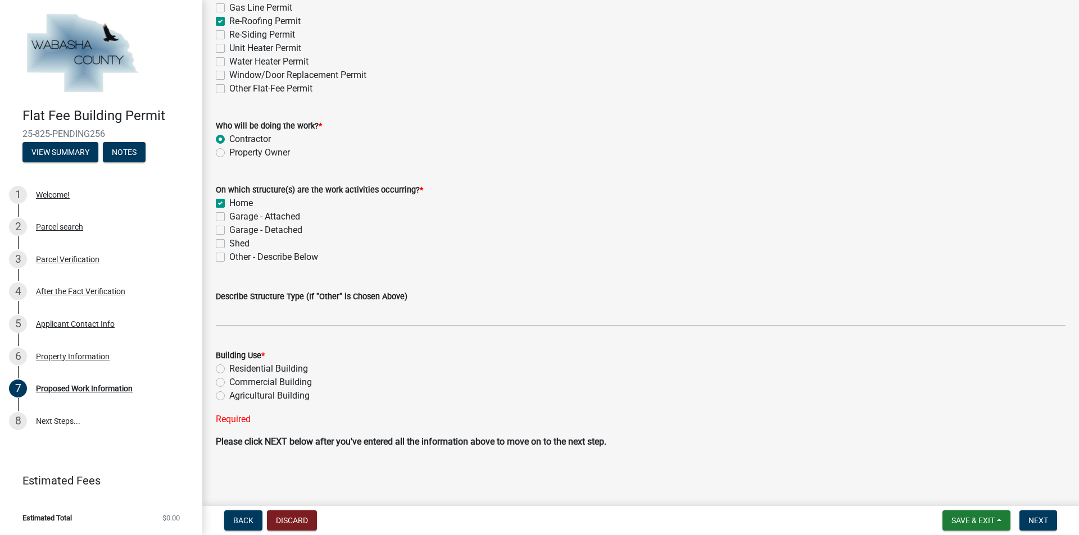
click at [229, 370] on label "Residential Building" at bounding box center [268, 368] width 79 height 13
click at [229, 370] on input "Residential Building" at bounding box center [232, 365] width 7 height 7
radio input "true"
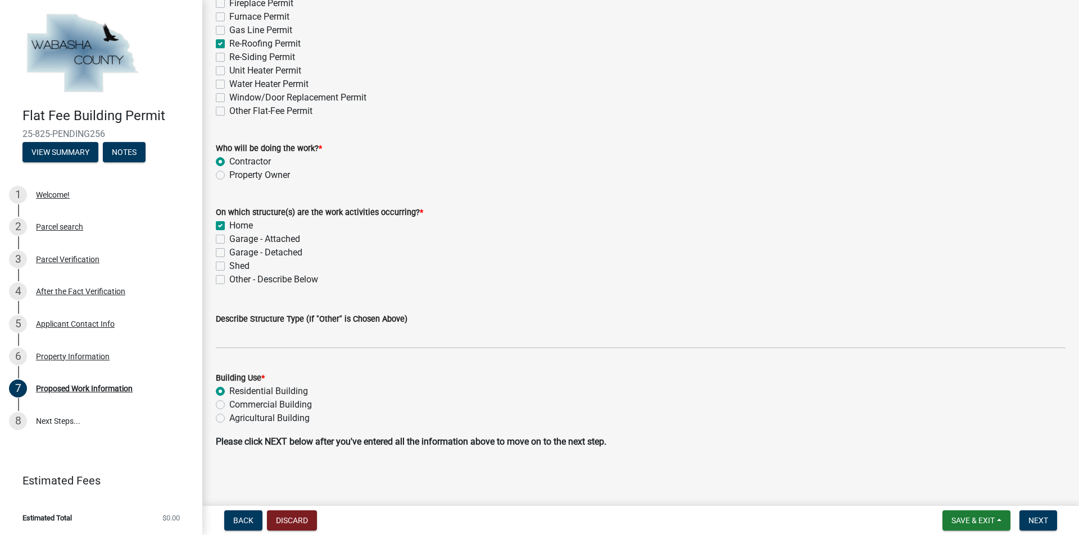
scroll to position [183, 0]
click at [1046, 518] on span "Next" at bounding box center [1038, 520] width 20 height 9
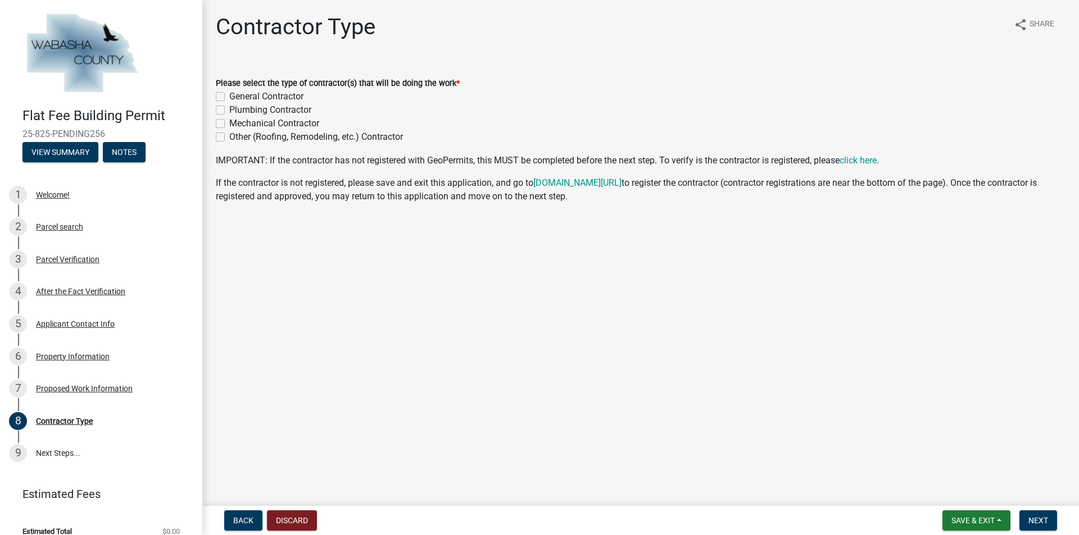
click at [229, 94] on label "General Contractor" at bounding box center [266, 96] width 74 height 13
click at [229, 94] on input "General Contractor" at bounding box center [232, 93] width 7 height 7
checkbox input "true"
checkbox input "false"
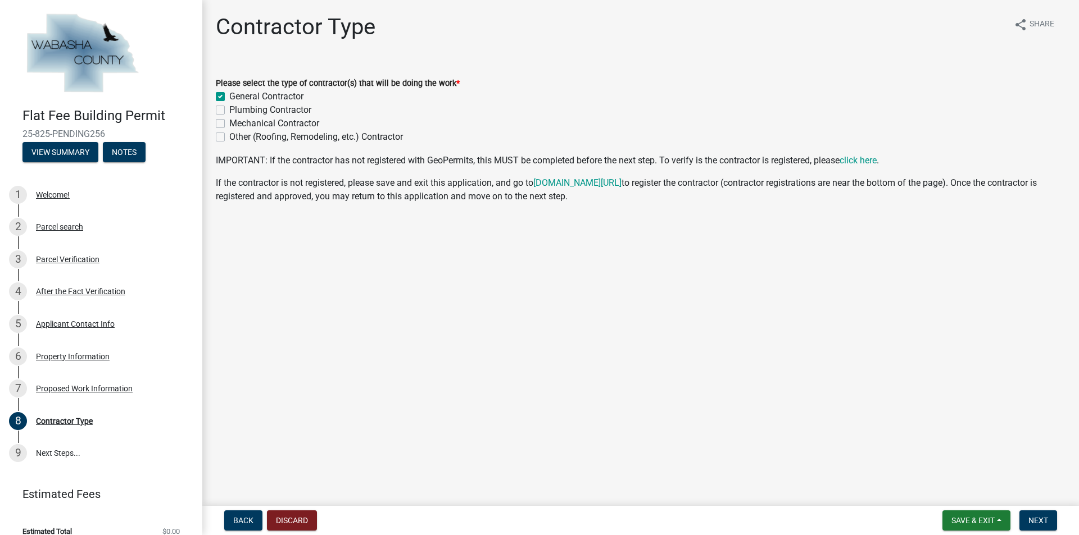
checkbox input "false"
click at [1036, 521] on span "Next" at bounding box center [1038, 520] width 20 height 9
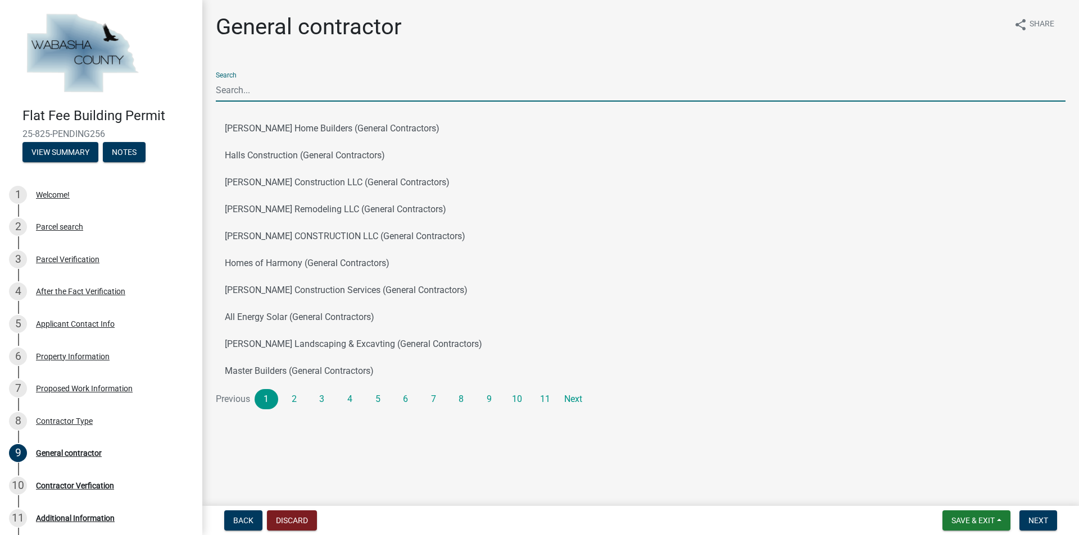
drag, startPoint x: 242, startPoint y: 92, endPoint x: 247, endPoint y: 92, distance: 5.6
click at [242, 95] on input "Search" at bounding box center [640, 90] width 849 height 23
type input "[PERSON_NAME]"
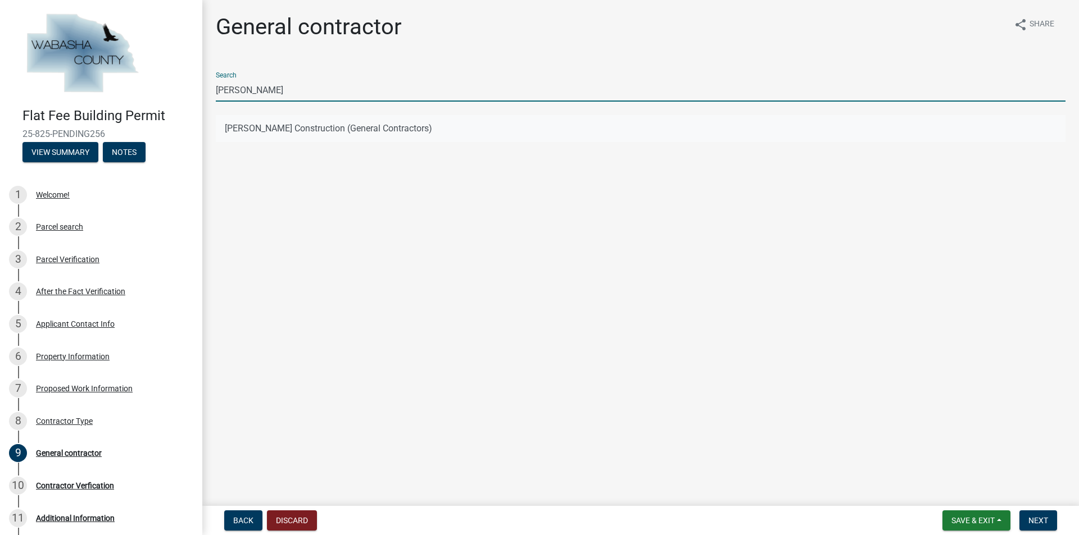
click at [299, 122] on button "[PERSON_NAME] Construction (General Contractors)" at bounding box center [640, 128] width 849 height 27
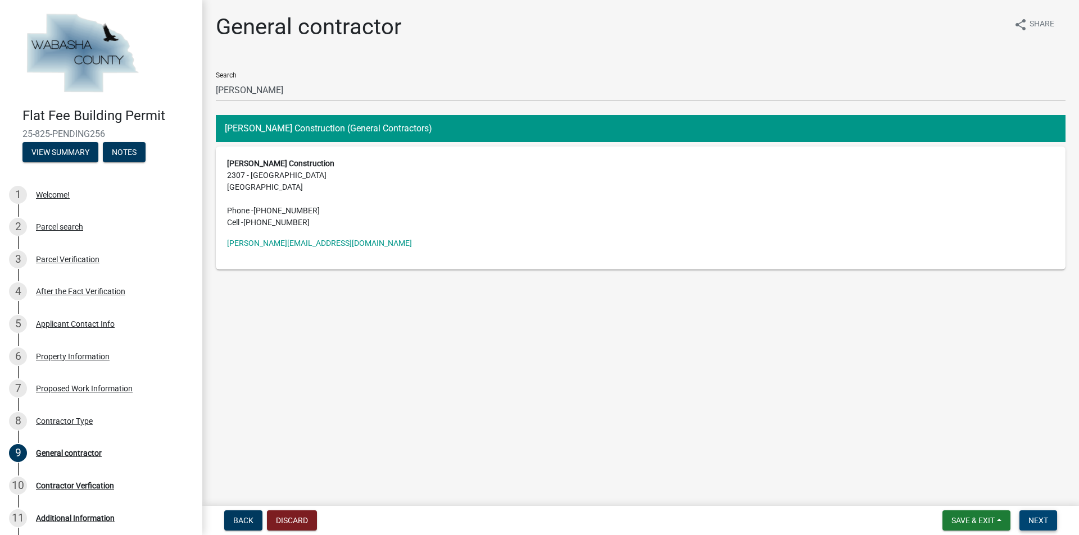
click at [1044, 520] on span "Next" at bounding box center [1038, 520] width 20 height 9
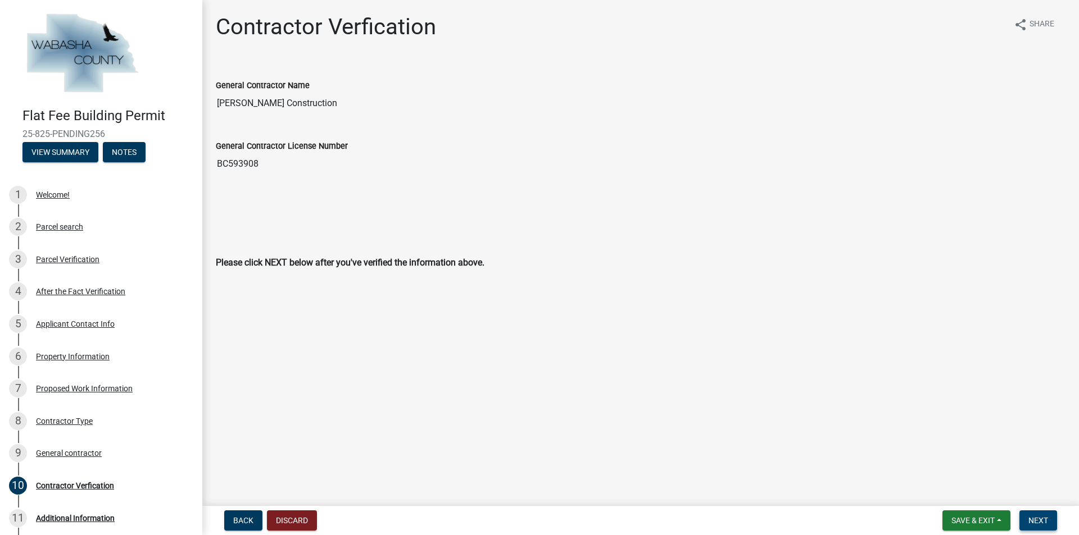
click at [1039, 523] on span "Next" at bounding box center [1038, 520] width 20 height 9
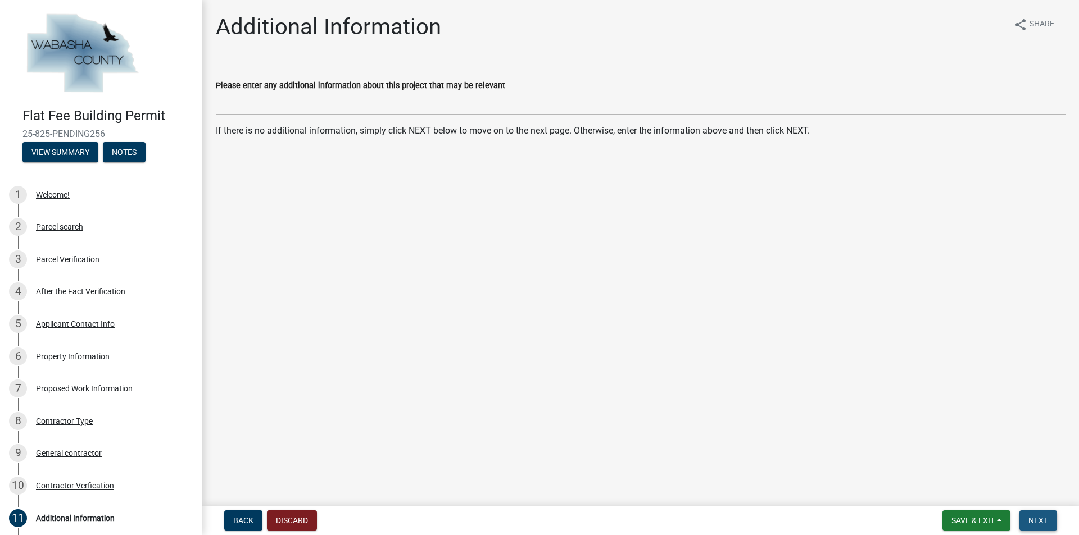
click at [1035, 522] on span "Next" at bounding box center [1038, 520] width 20 height 9
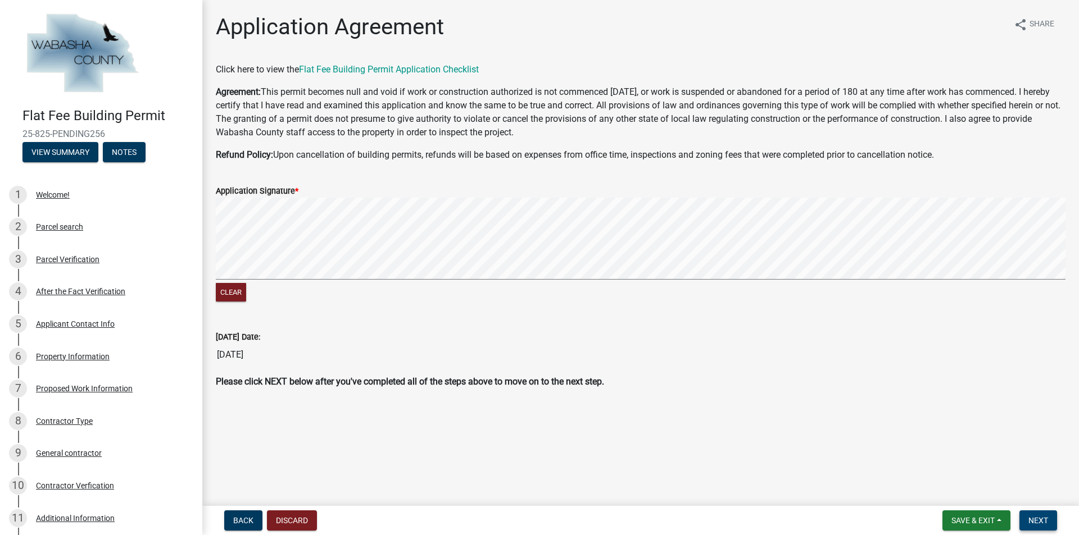
click at [1045, 520] on span "Next" at bounding box center [1038, 520] width 20 height 9
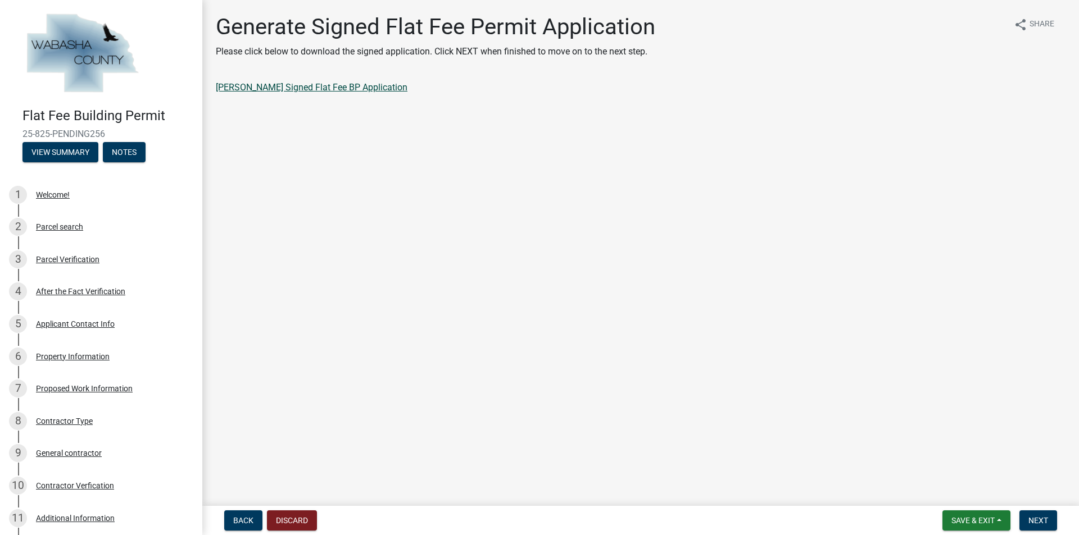
click at [282, 88] on link "[PERSON_NAME] Signed Flat Fee BP Application" at bounding box center [312, 87] width 192 height 11
click at [974, 521] on span "Save & Exit" at bounding box center [972, 520] width 43 height 9
click at [965, 493] on button "Save & Exit" at bounding box center [965, 491] width 90 height 27
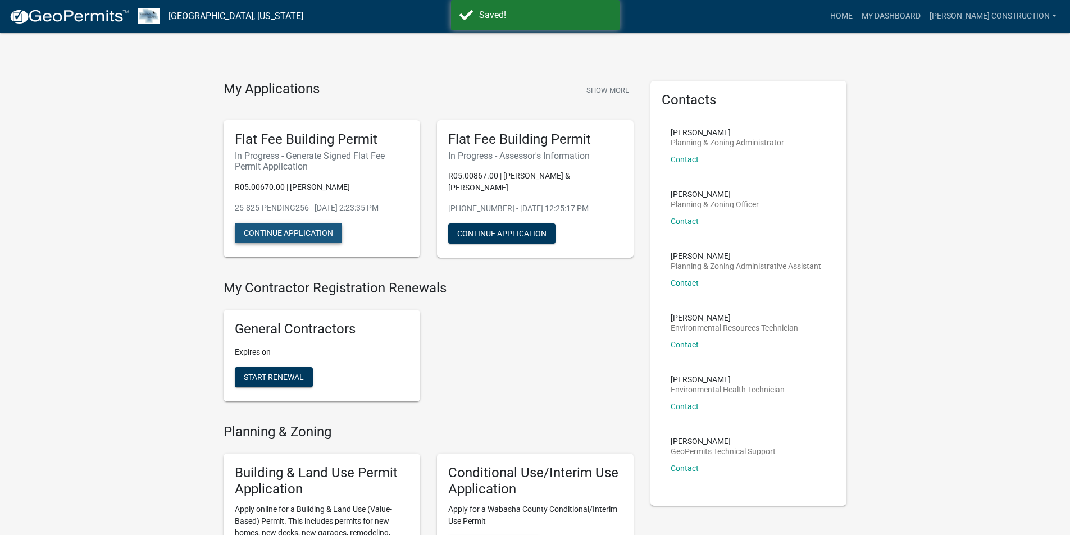
click at [304, 231] on button "Continue Application" at bounding box center [288, 233] width 107 height 20
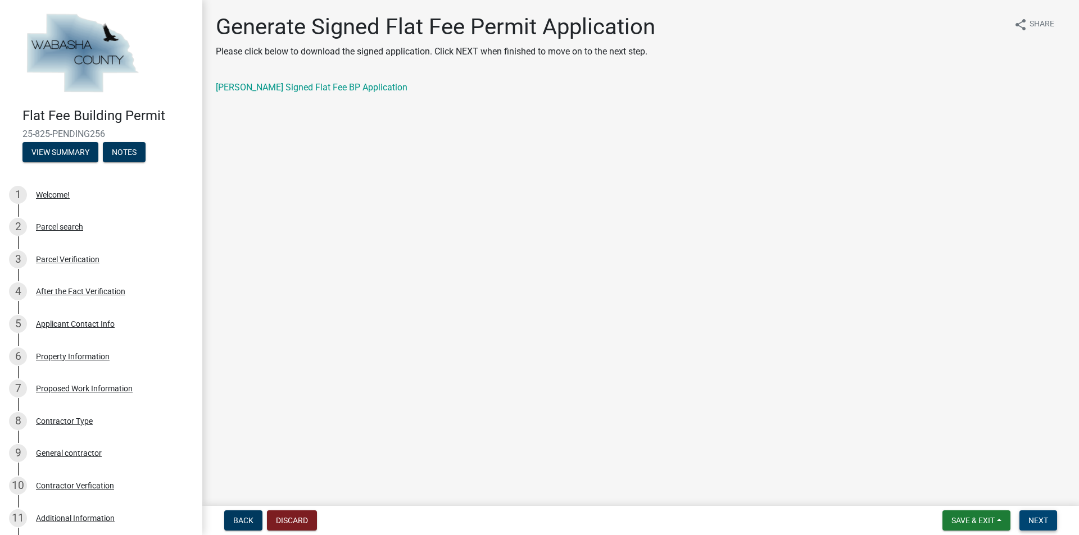
click at [1046, 519] on span "Next" at bounding box center [1038, 520] width 20 height 9
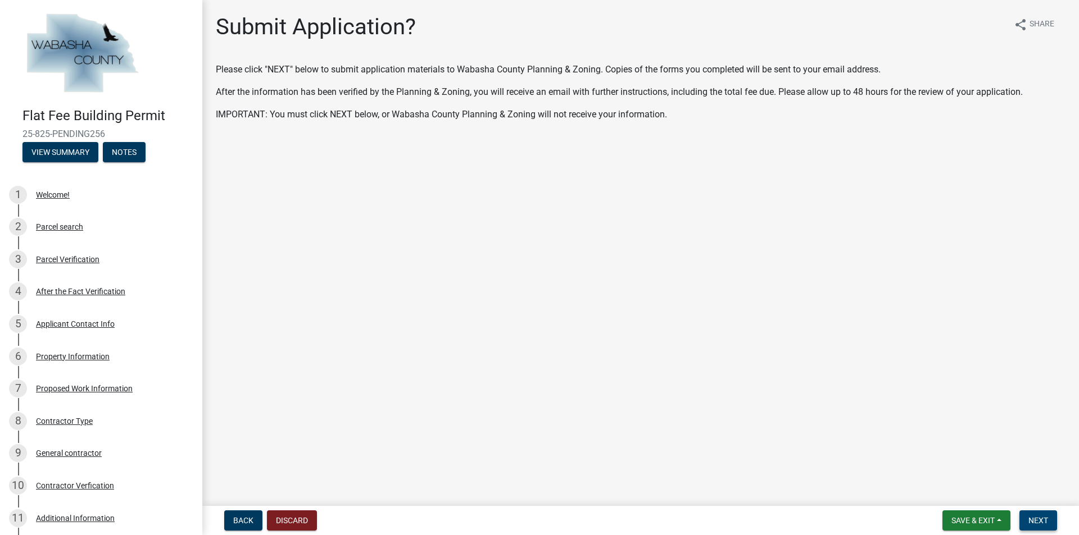
click at [1038, 520] on span "Next" at bounding box center [1038, 520] width 20 height 9
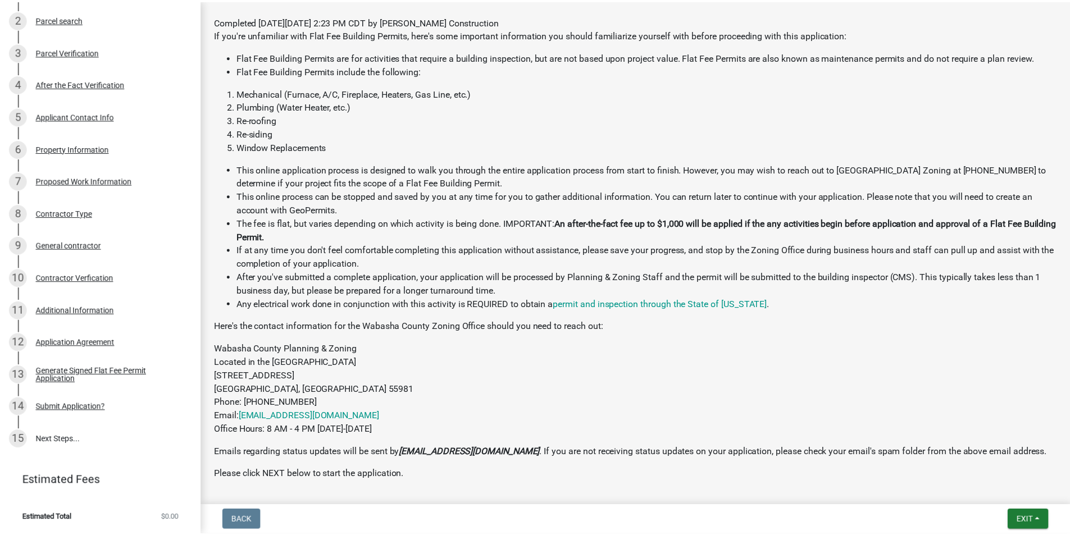
scroll to position [8, 0]
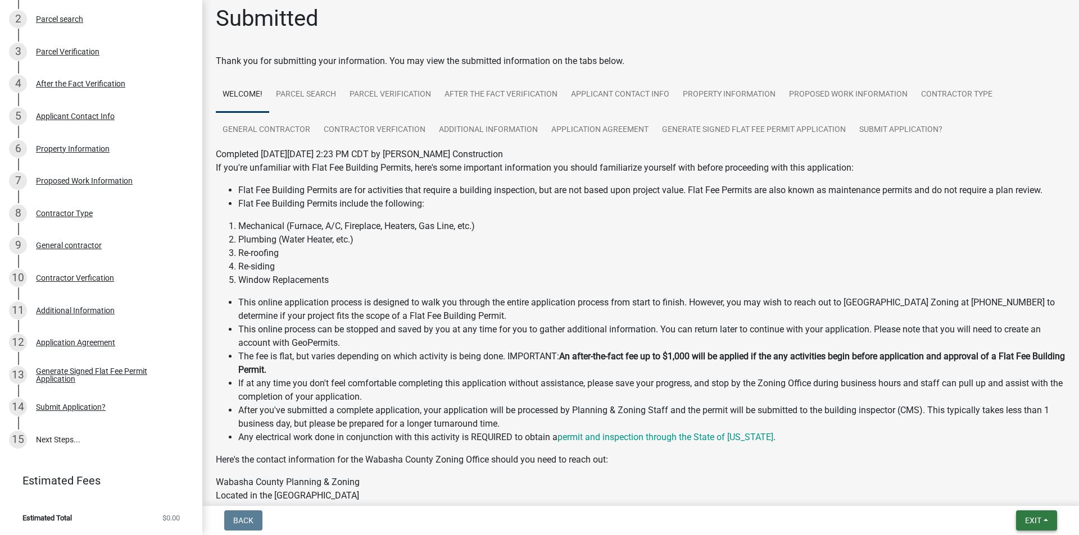
click at [1033, 518] on span "Exit" at bounding box center [1033, 520] width 16 height 9
click at [1004, 488] on button "Save & Exit" at bounding box center [1012, 491] width 90 height 27
